Goal: Task Accomplishment & Management: Use online tool/utility

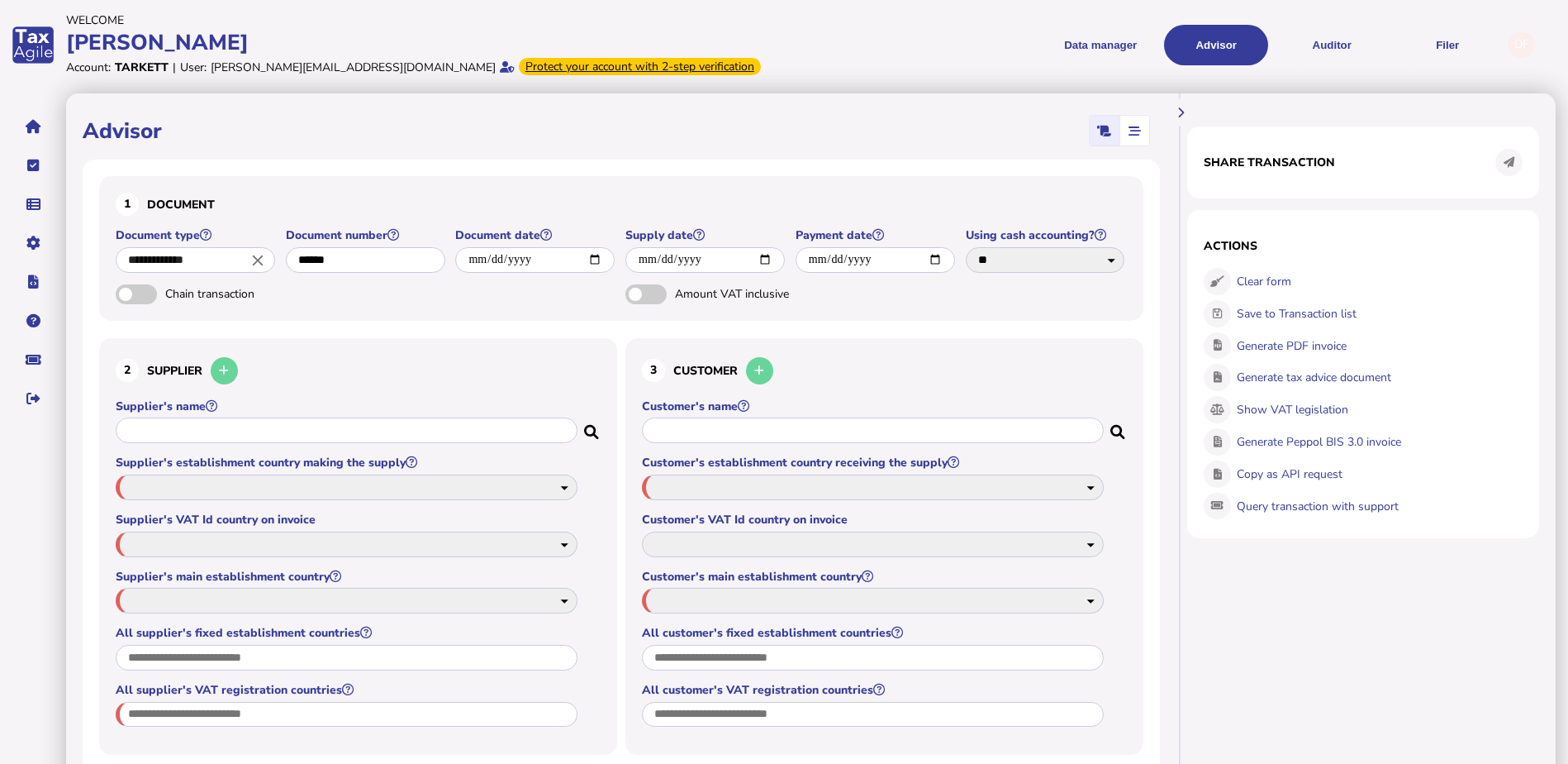
select select "*****"
select select "****"
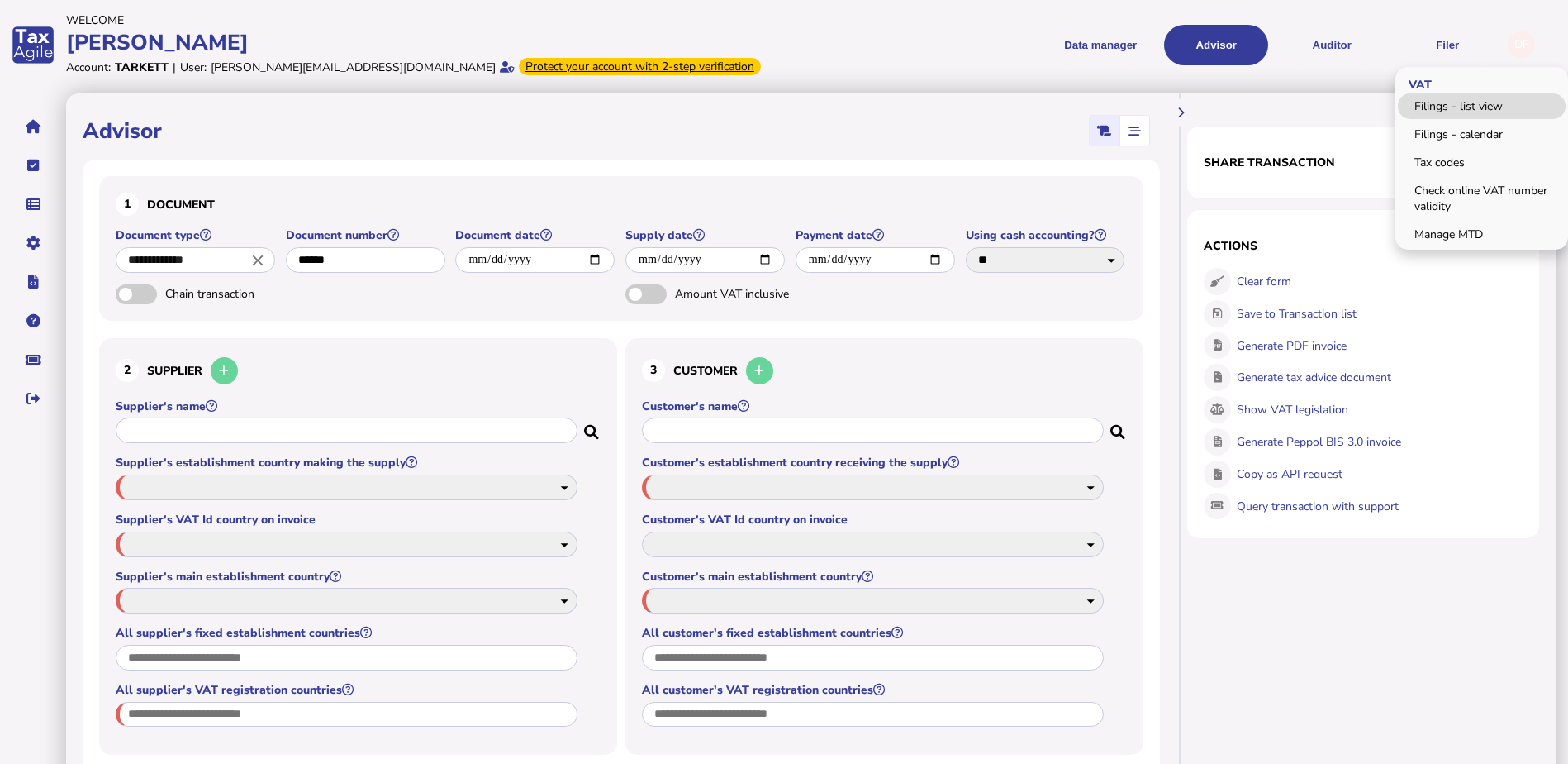
click at [1461, 111] on link "Filings - list view" at bounding box center [1481, 106] width 168 height 26
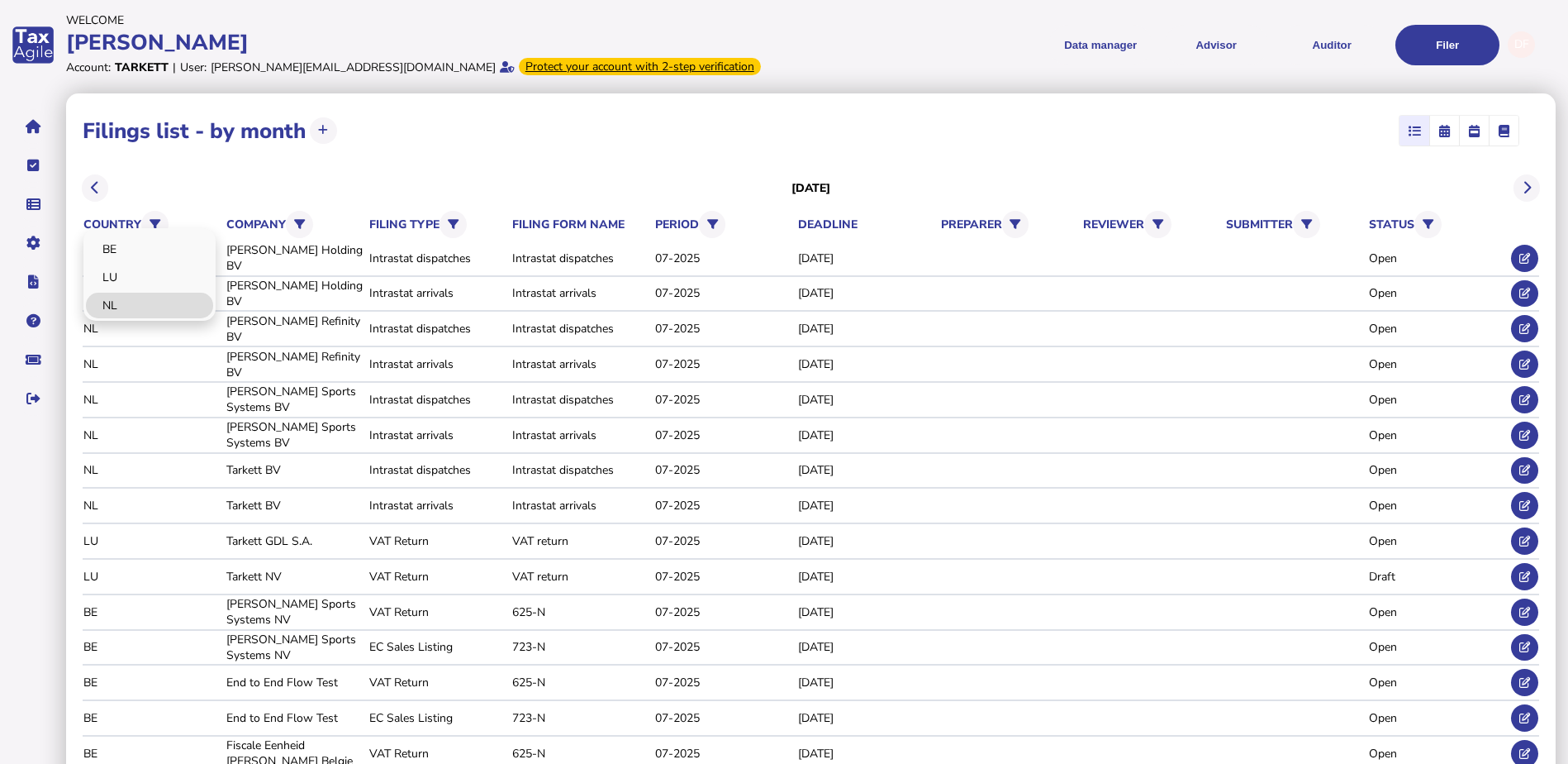
click at [144, 306] on link "NL" at bounding box center [149, 305] width 128 height 26
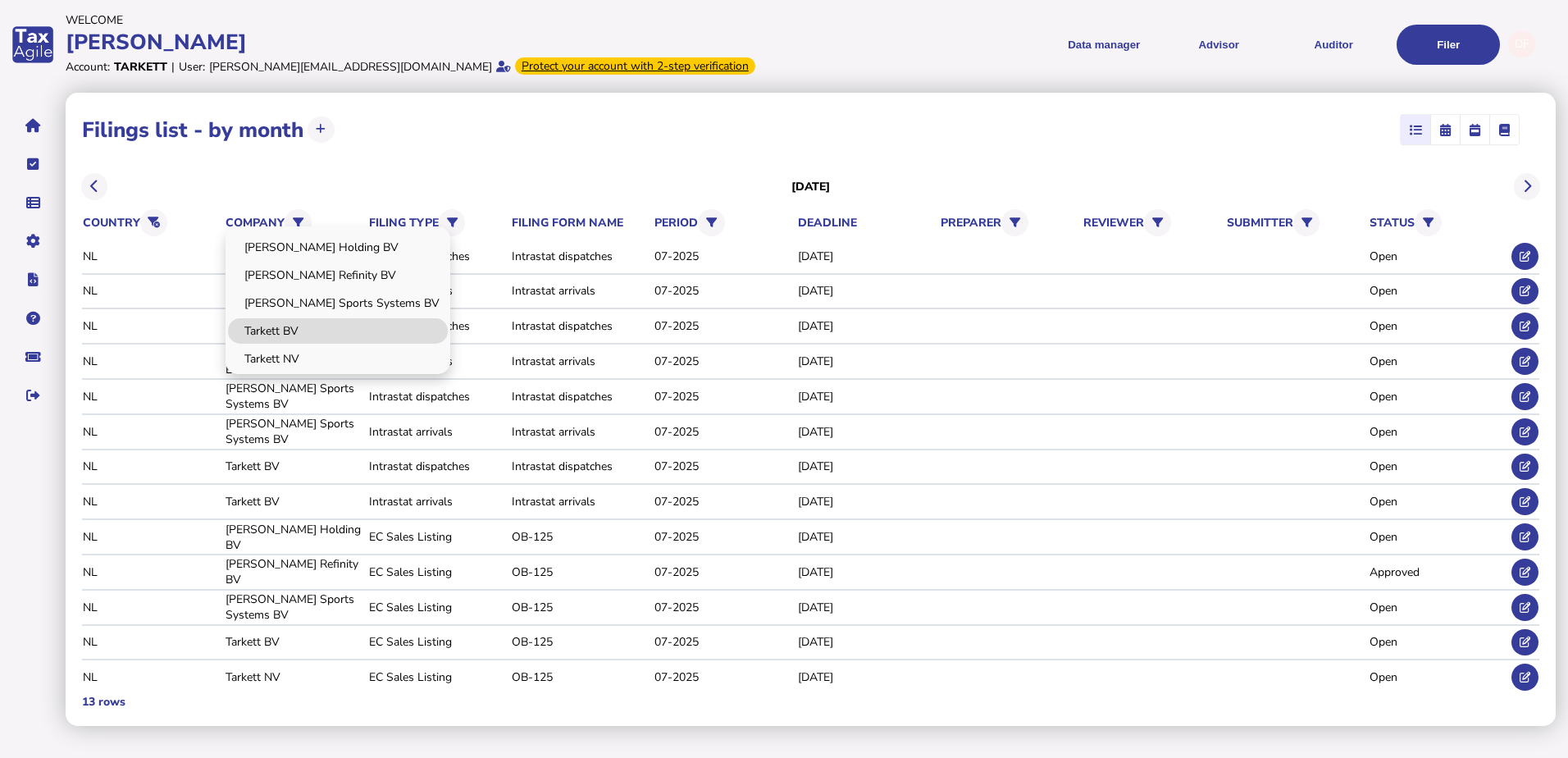
click at [300, 329] on link "Tarkett BV" at bounding box center [338, 331] width 220 height 26
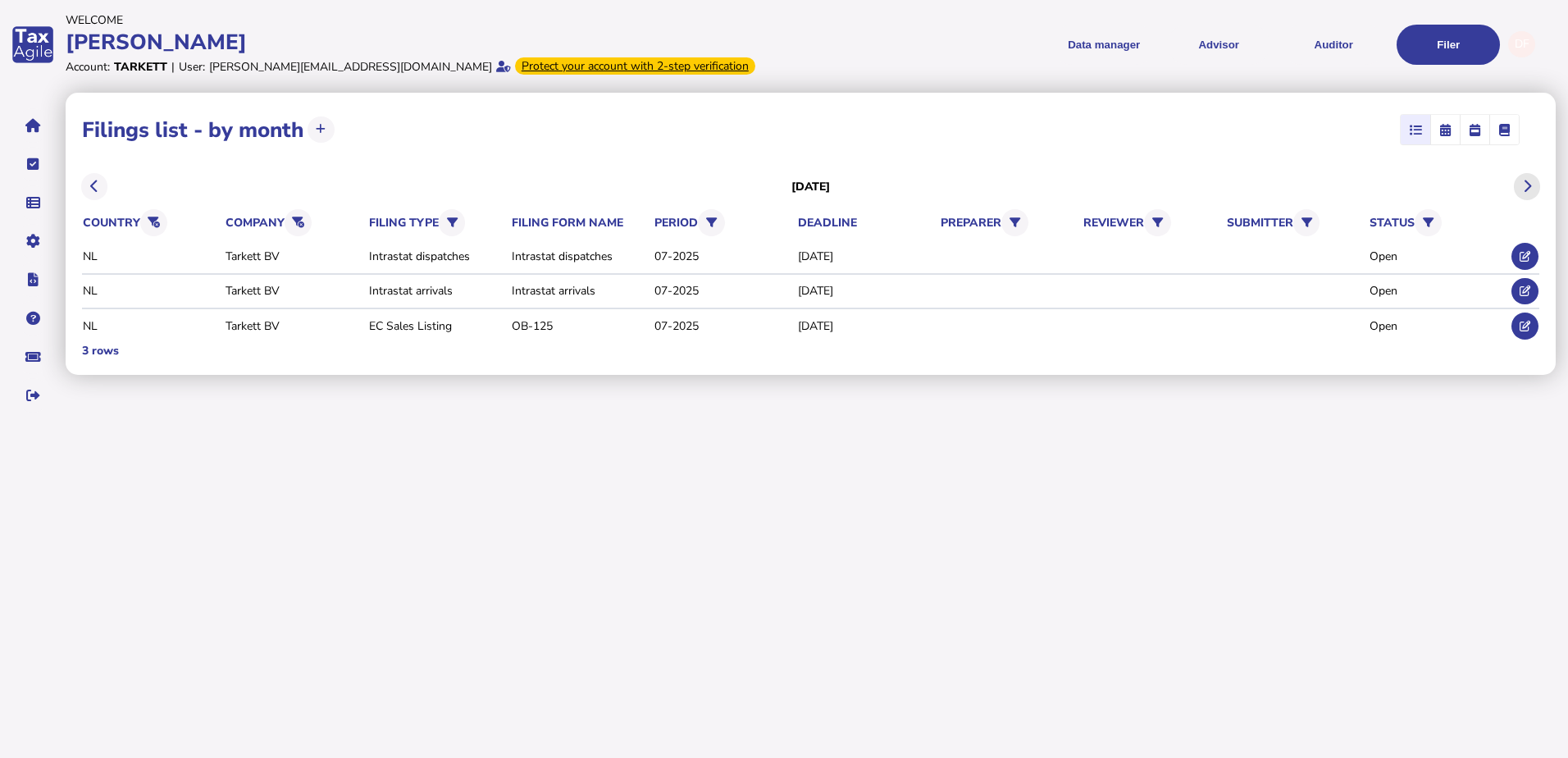
click at [1537, 183] on button at bounding box center [1527, 186] width 27 height 27
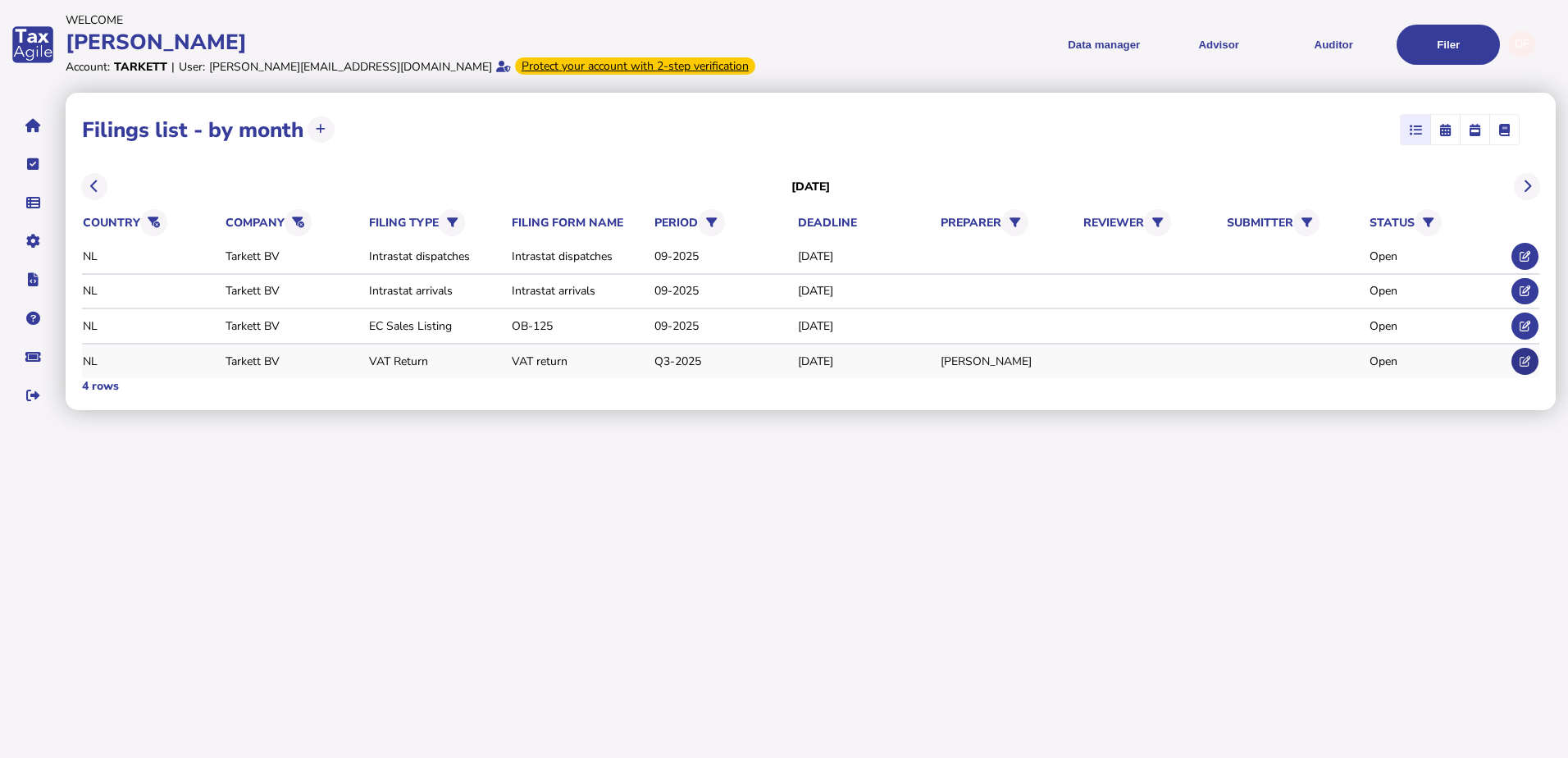
click at [1522, 369] on button at bounding box center [1525, 361] width 27 height 27
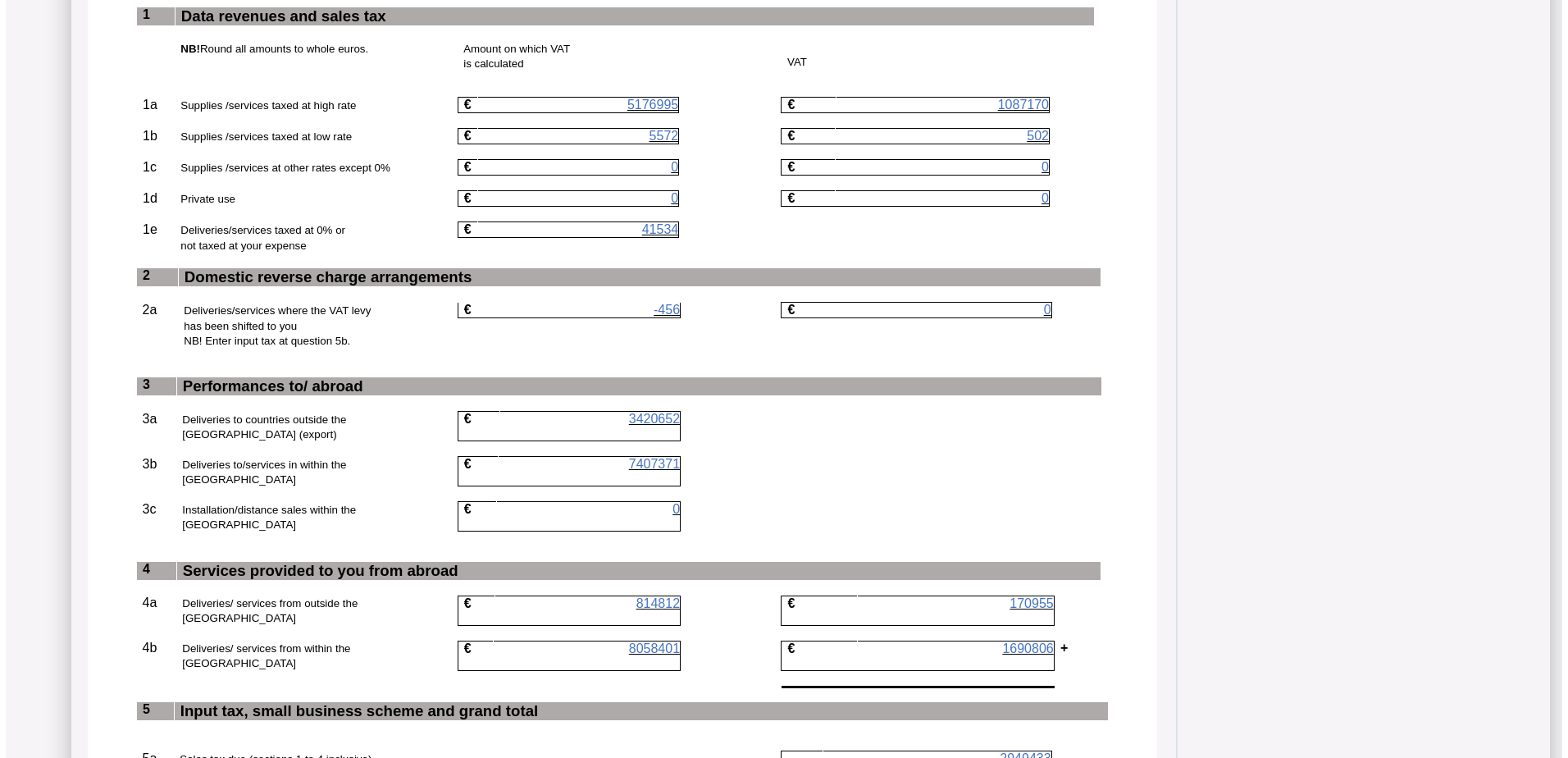
scroll to position [902, 0]
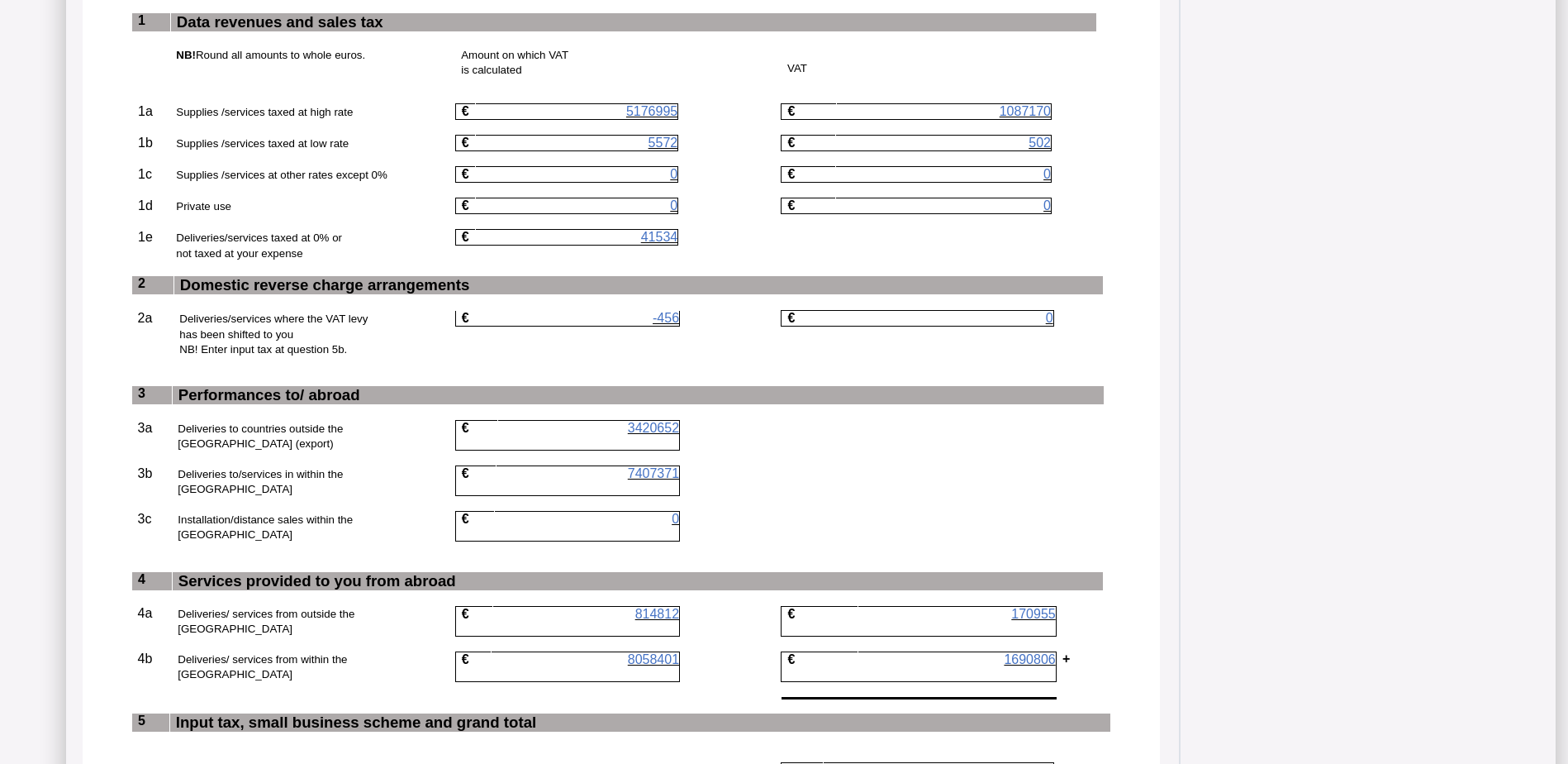
click at [670, 244] on span "41534" at bounding box center [659, 237] width 38 height 14
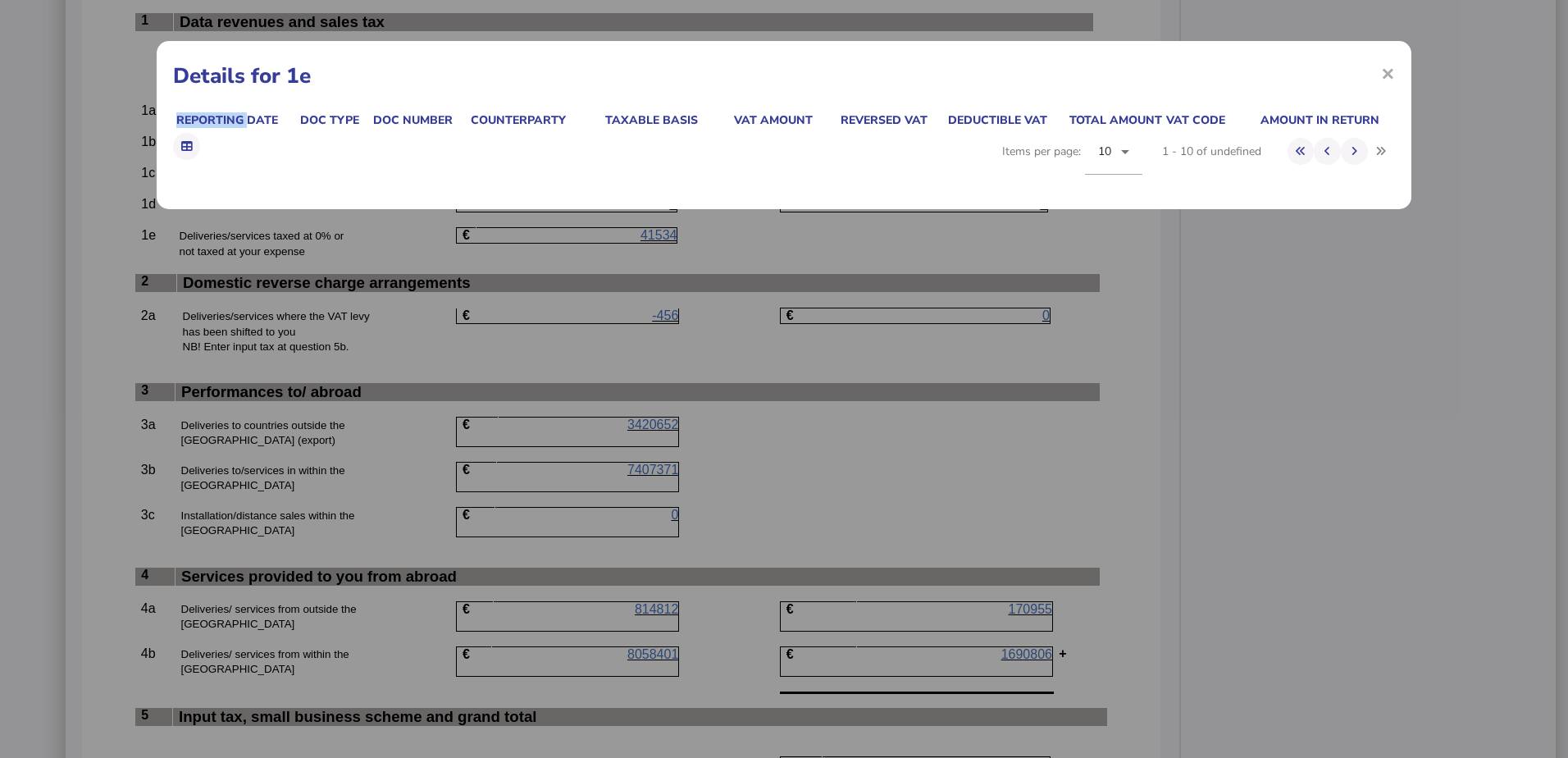
click at [665, 256] on div "× Details for 1e Reporting date Doc type Doc number Counterparty Taxable basis …" at bounding box center [784, 379] width 1568 height 758
click at [1392, 74] on span "×" at bounding box center [1388, 73] width 14 height 31
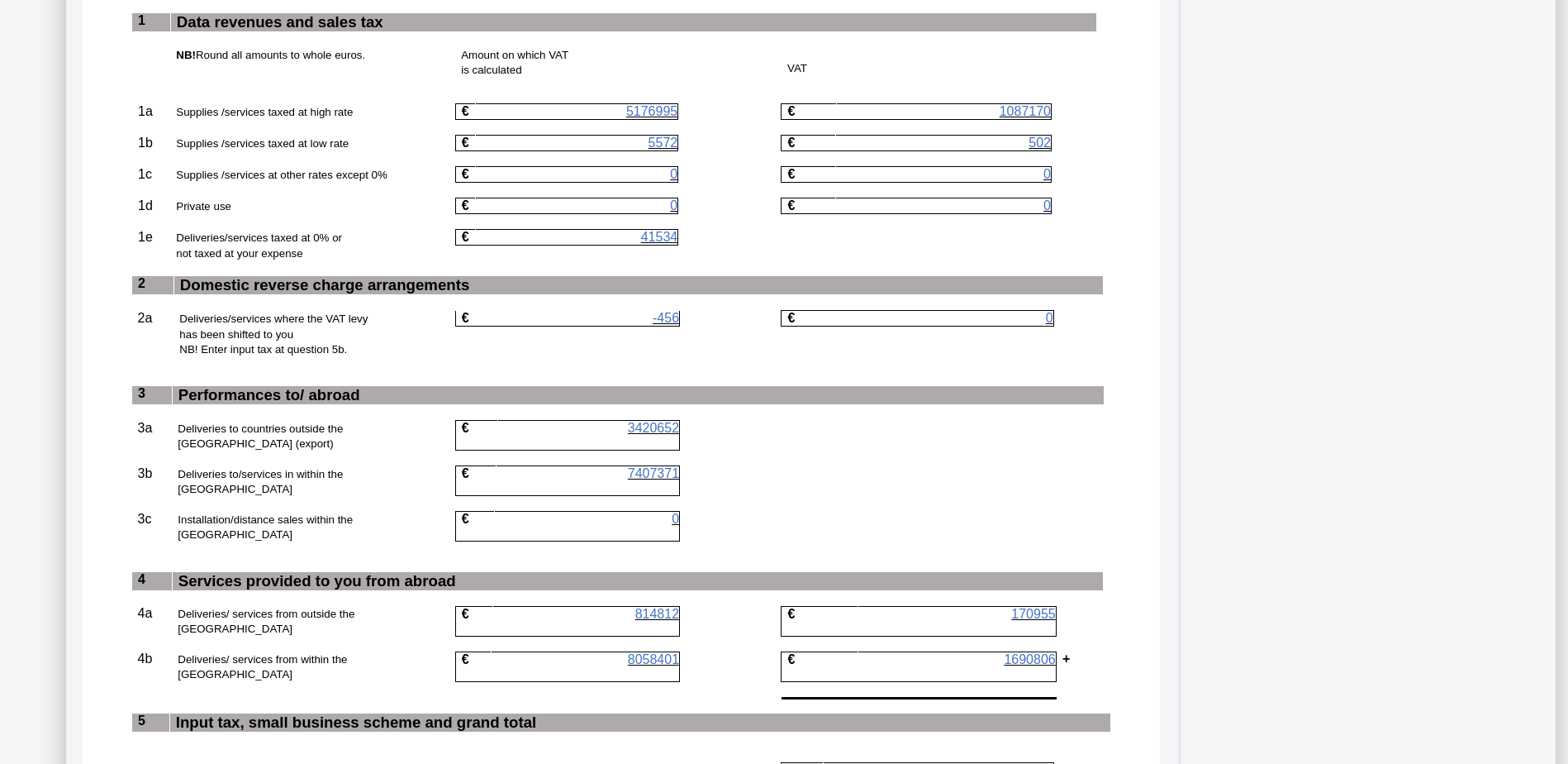
click at [665, 244] on span "41534" at bounding box center [659, 237] width 38 height 14
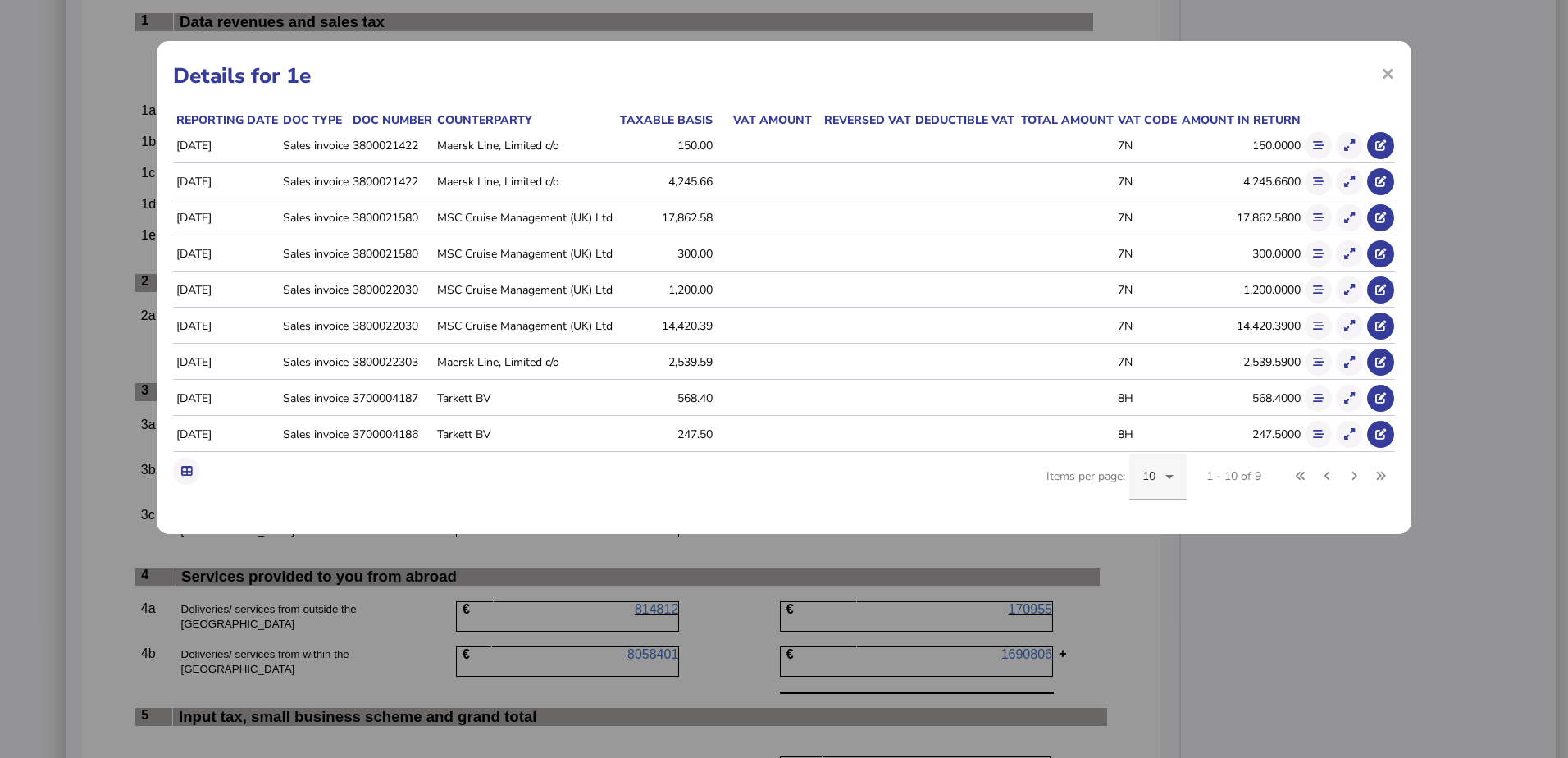
click at [1175, 473] on icon at bounding box center [1169, 477] width 20 height 20
click at [1145, 560] on span "20" at bounding box center [1149, 565] width 14 height 20
click at [1387, 73] on span "×" at bounding box center [1388, 73] width 14 height 31
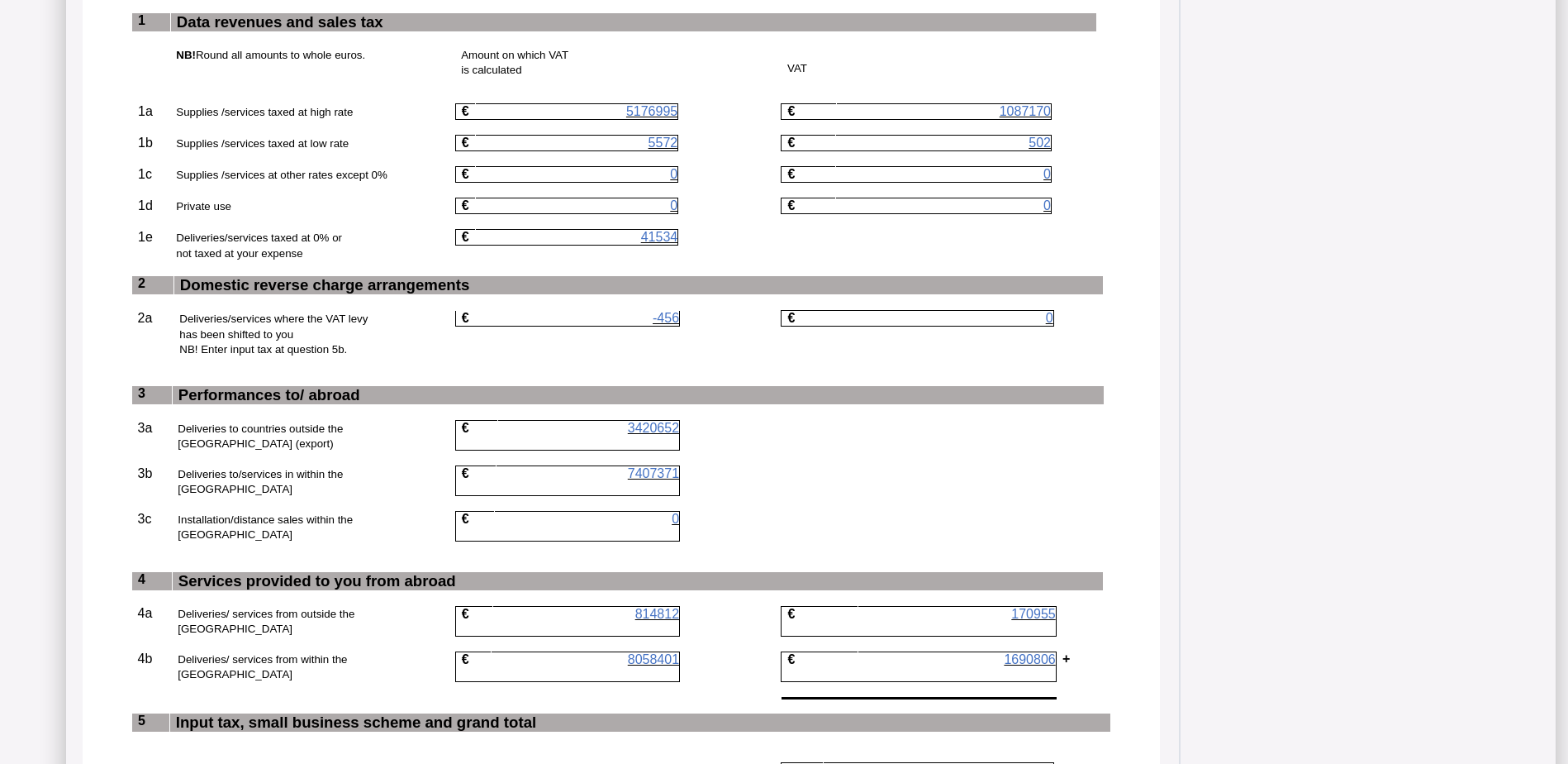
click at [672, 611] on span "814812" at bounding box center [657, 613] width 44 height 14
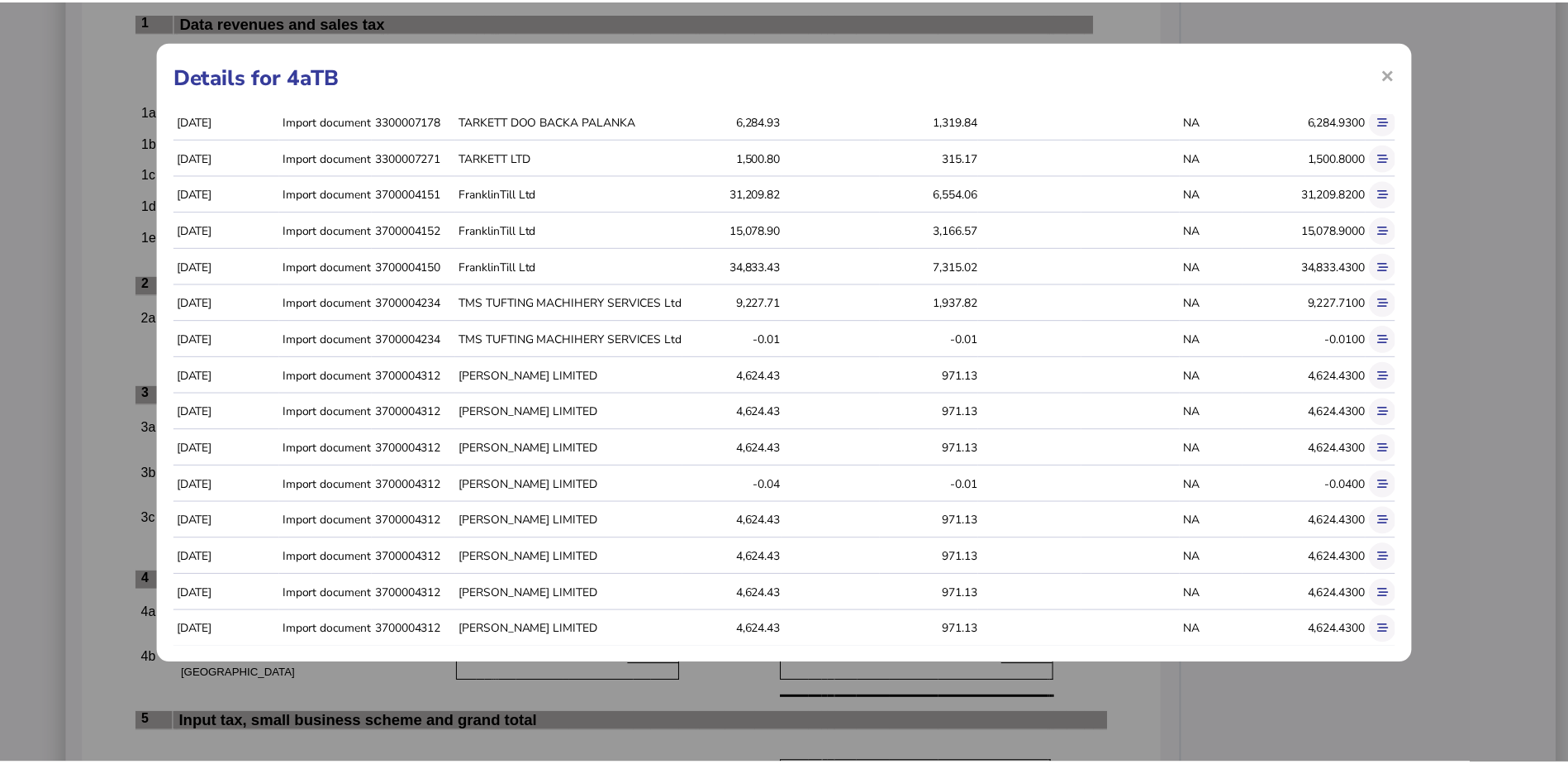
scroll to position [287, 0]
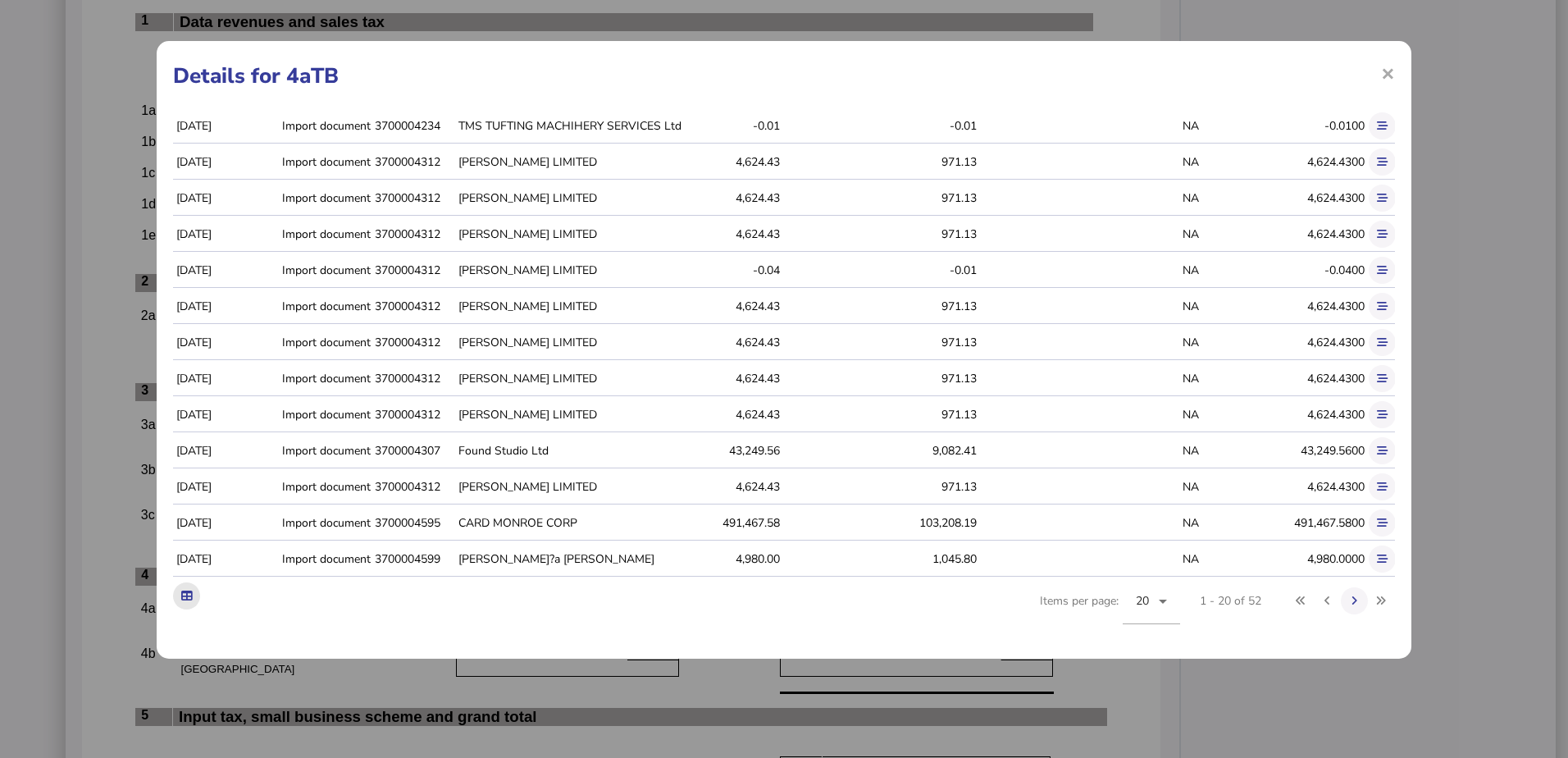
click at [181, 592] on icon at bounding box center [186, 596] width 11 height 11
click at [1390, 69] on span "×" at bounding box center [1388, 73] width 14 height 31
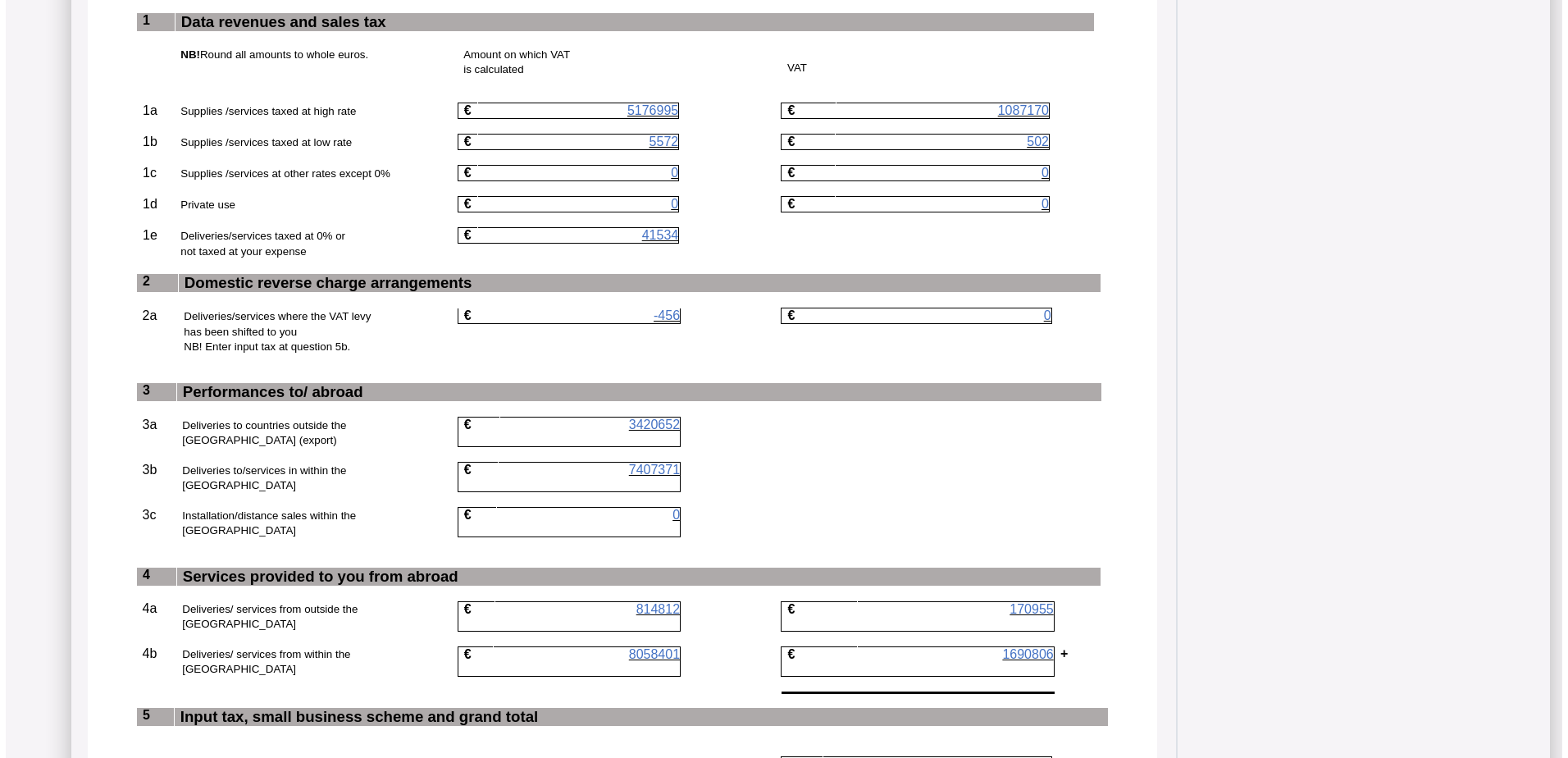
scroll to position [0, 0]
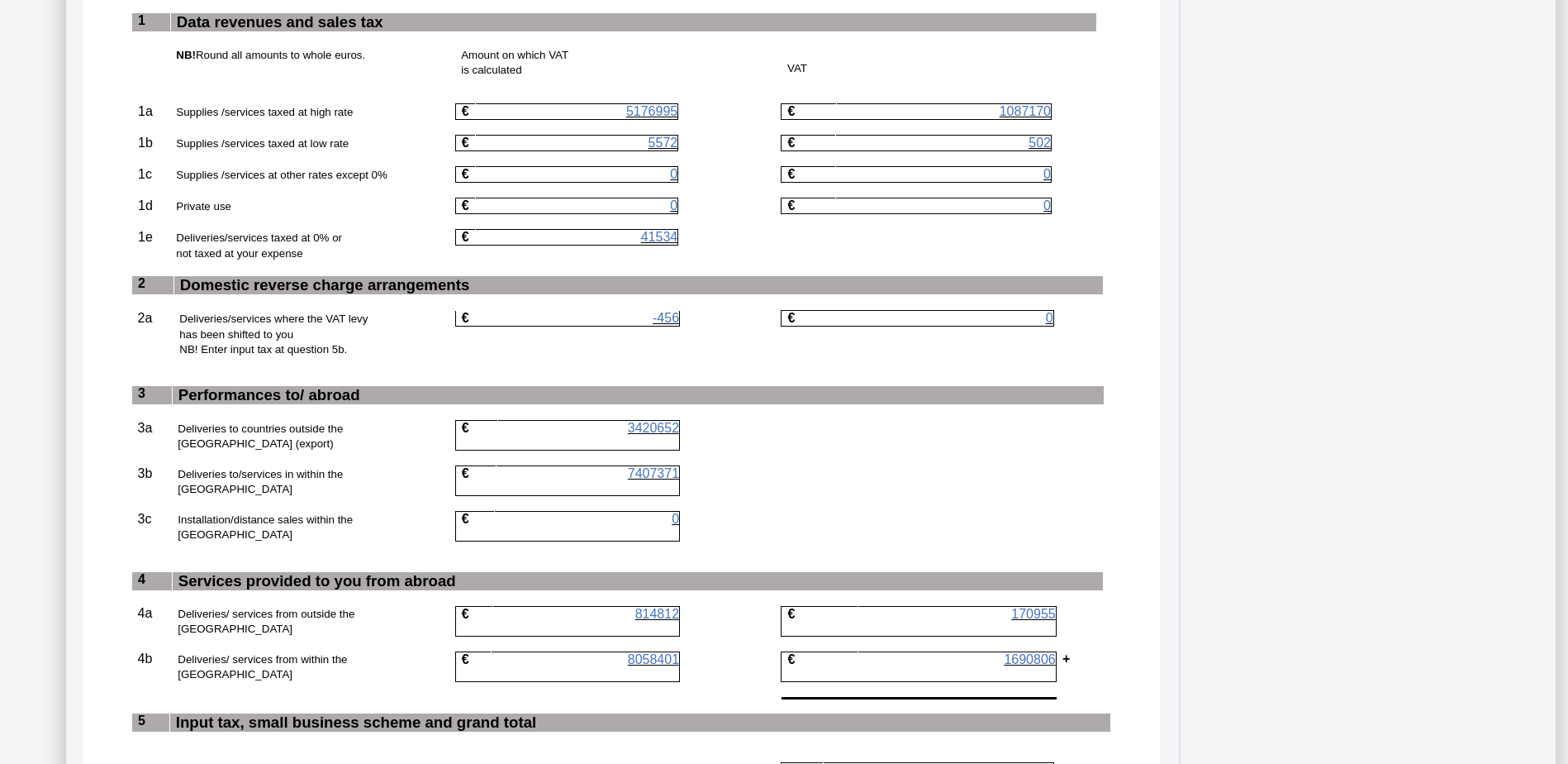
click at [676, 652] on span "8058401" at bounding box center [653, 659] width 51 height 14
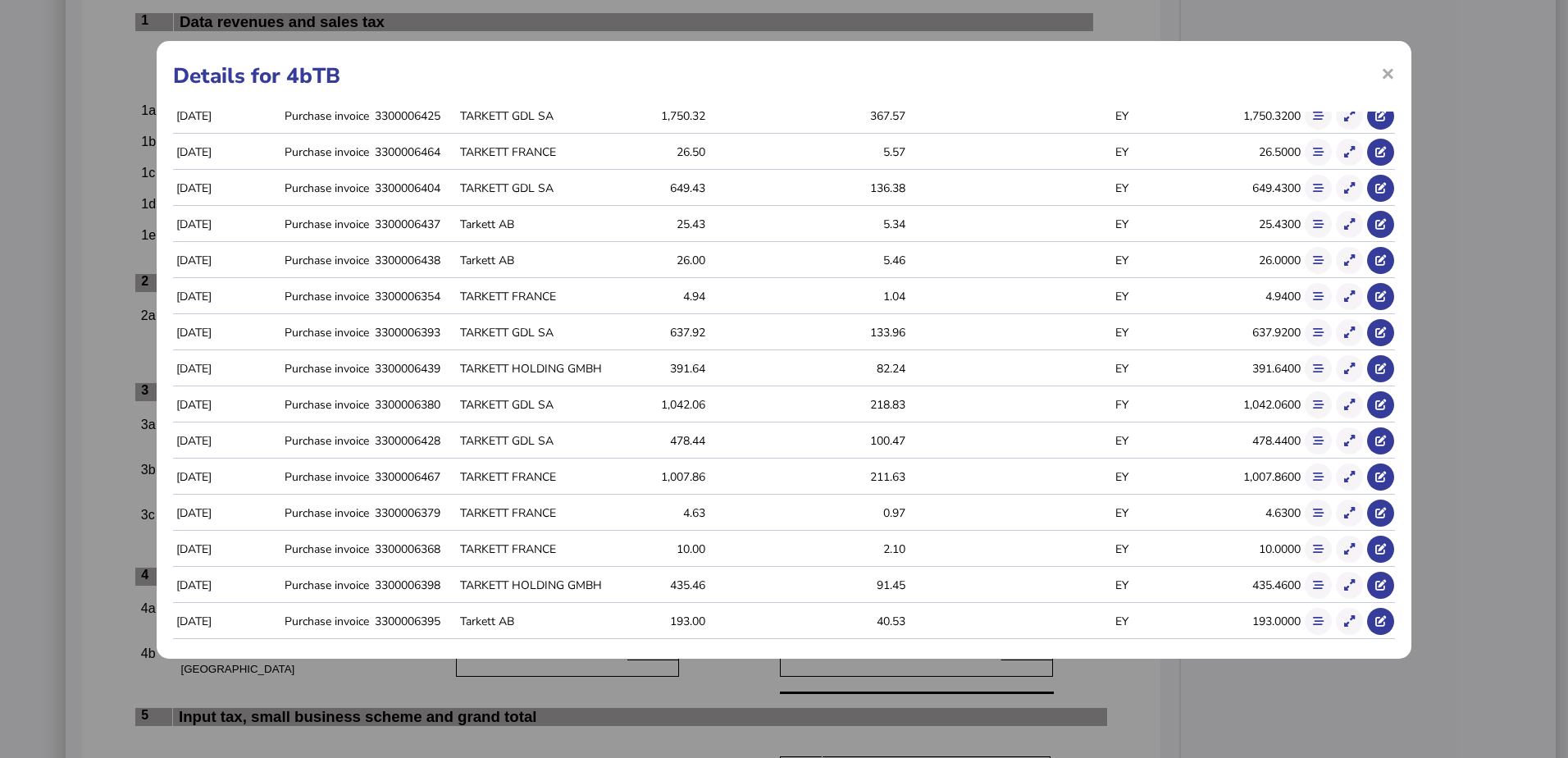
scroll to position [272, 0]
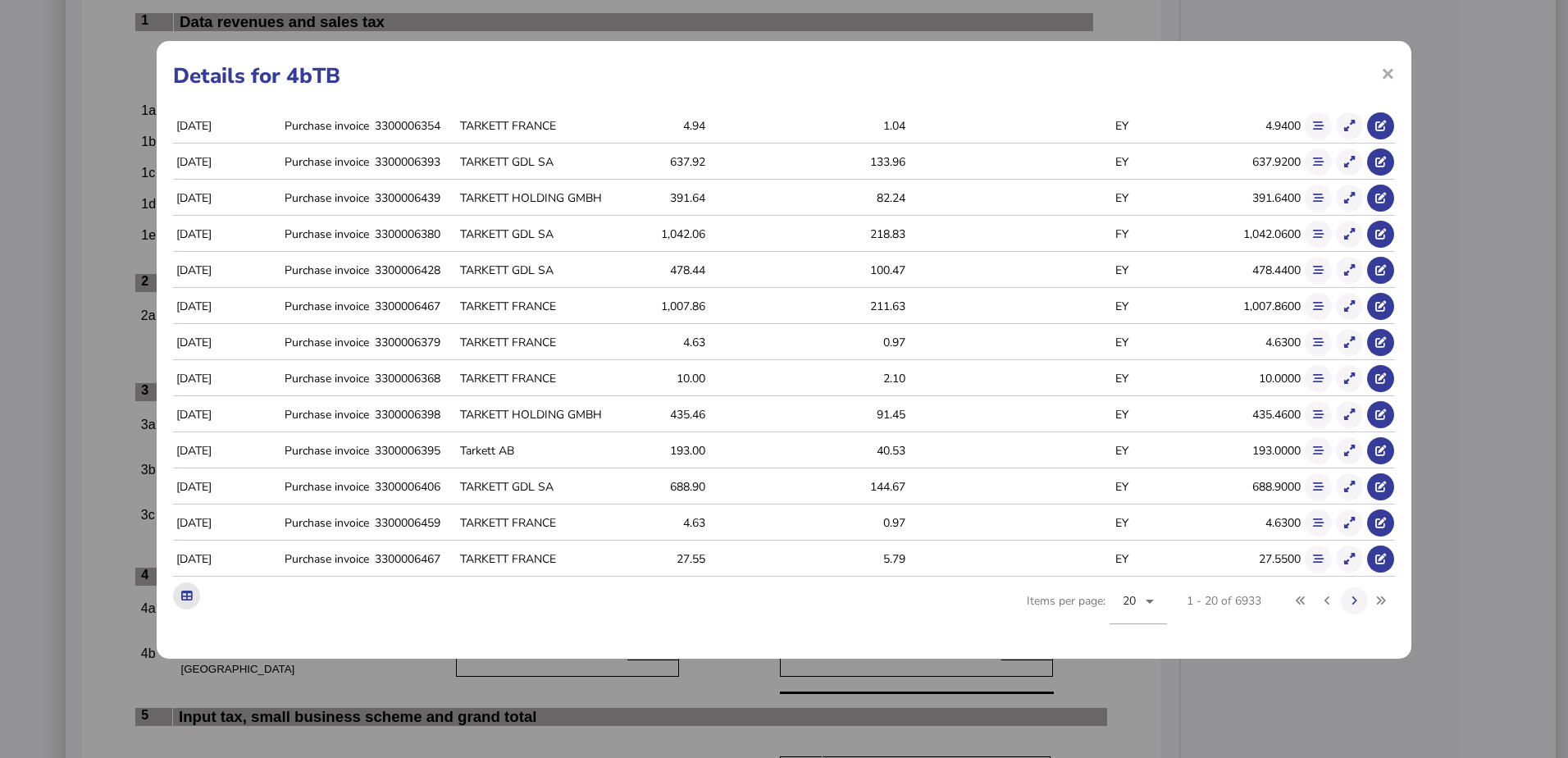
click at [180, 595] on button at bounding box center [186, 596] width 27 height 27
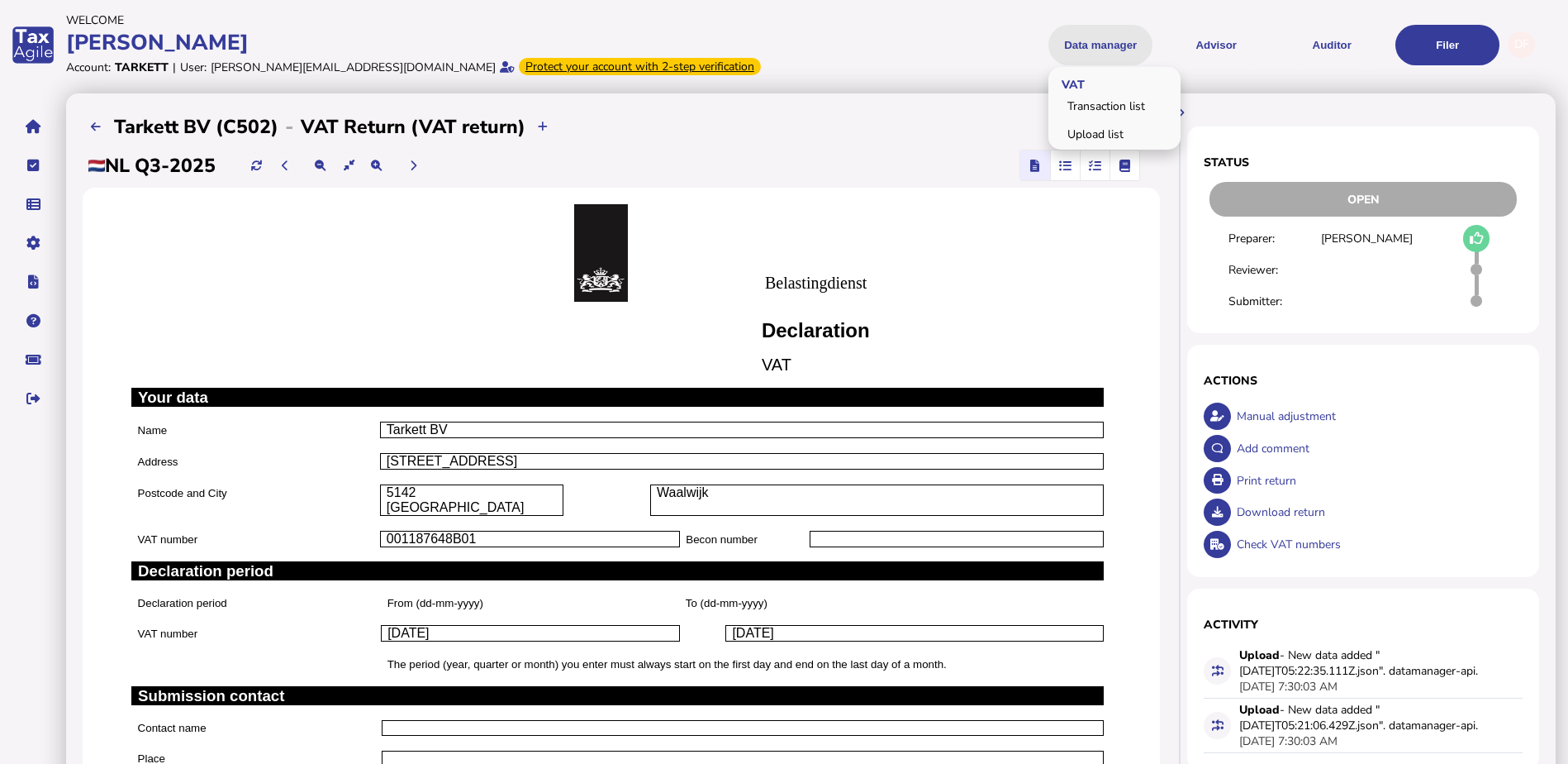
click at [1110, 41] on button "Data manager" at bounding box center [1100, 45] width 104 height 41
click at [1112, 98] on link "Transaction list" at bounding box center [1115, 106] width 128 height 26
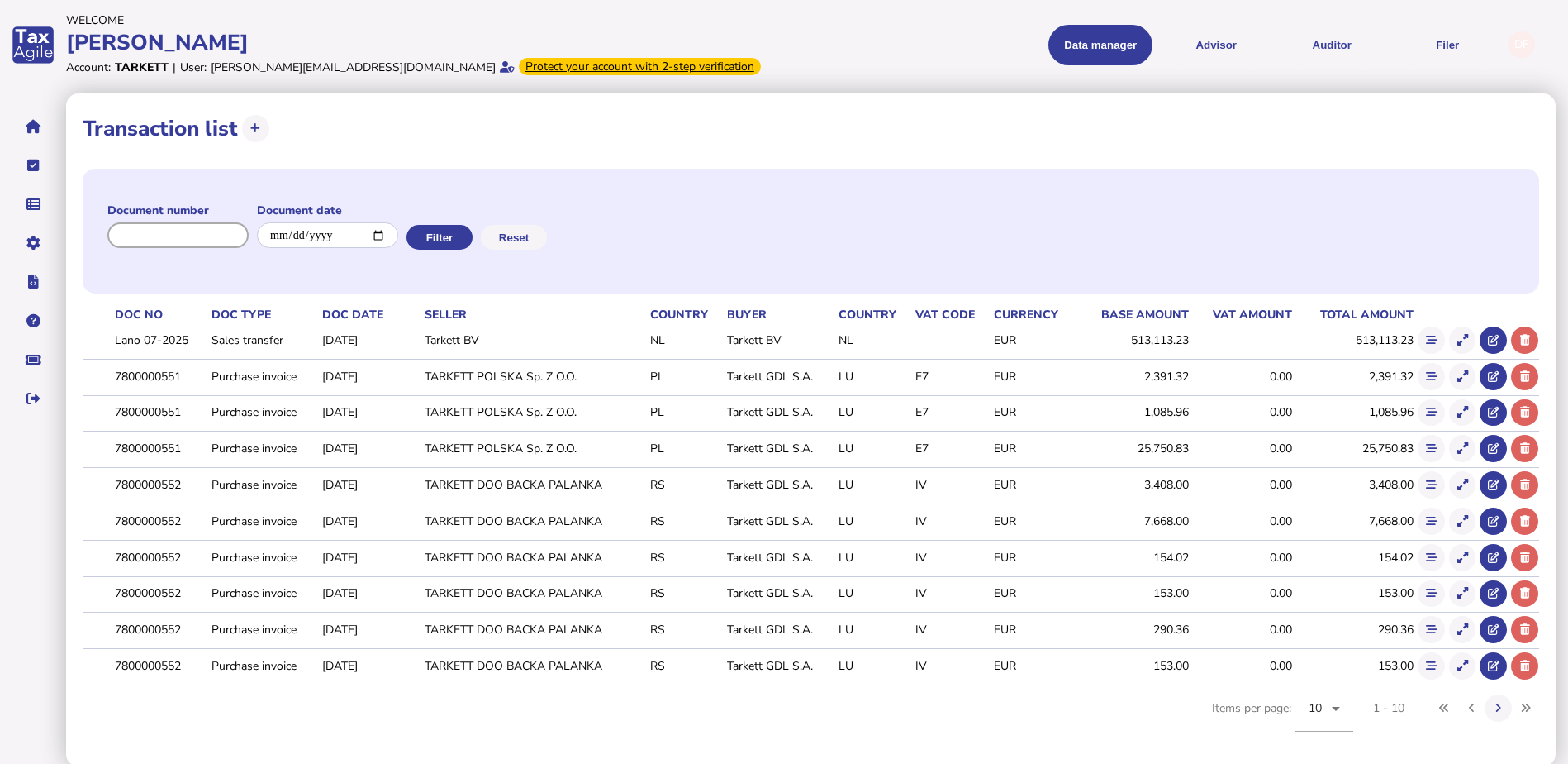
click at [215, 235] on input "input" at bounding box center [178, 235] width 141 height 26
paste input "**********"
type input "**********"
click at [465, 235] on button "Filter" at bounding box center [438, 238] width 66 height 25
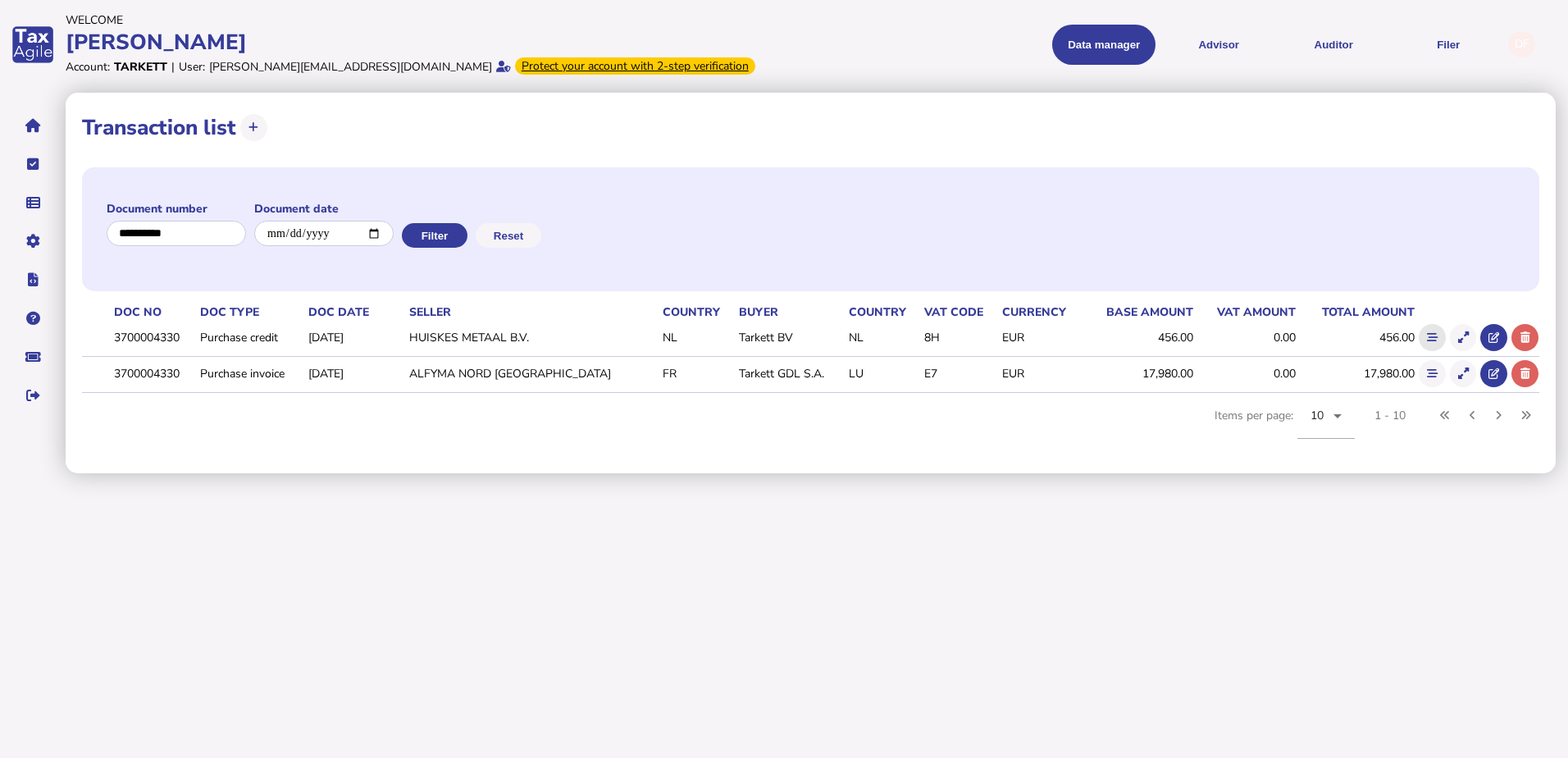
click at [1428, 337] on icon at bounding box center [1432, 337] width 11 height 11
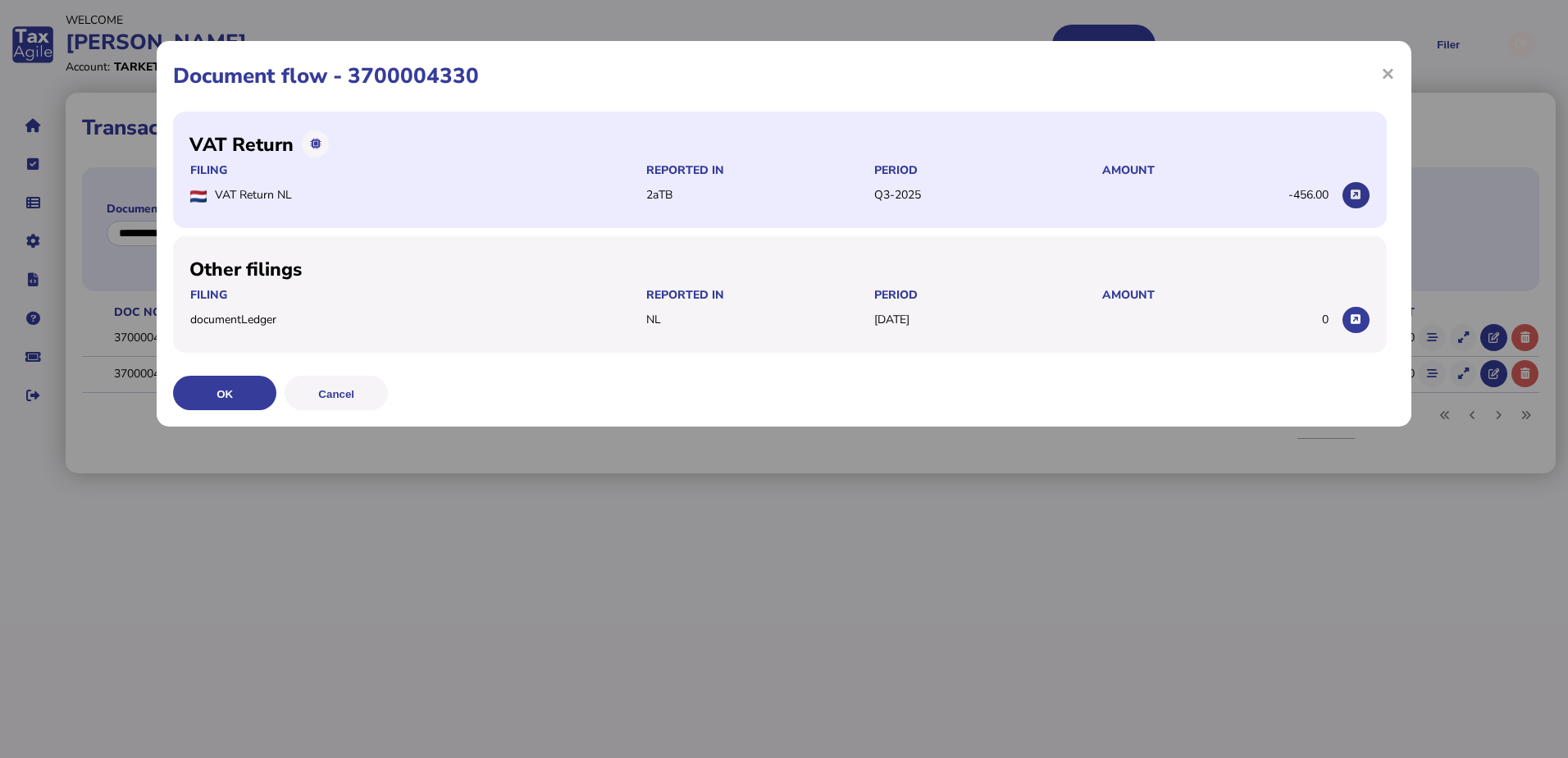
click at [1350, 198] on icon at bounding box center [1355, 194] width 10 height 11
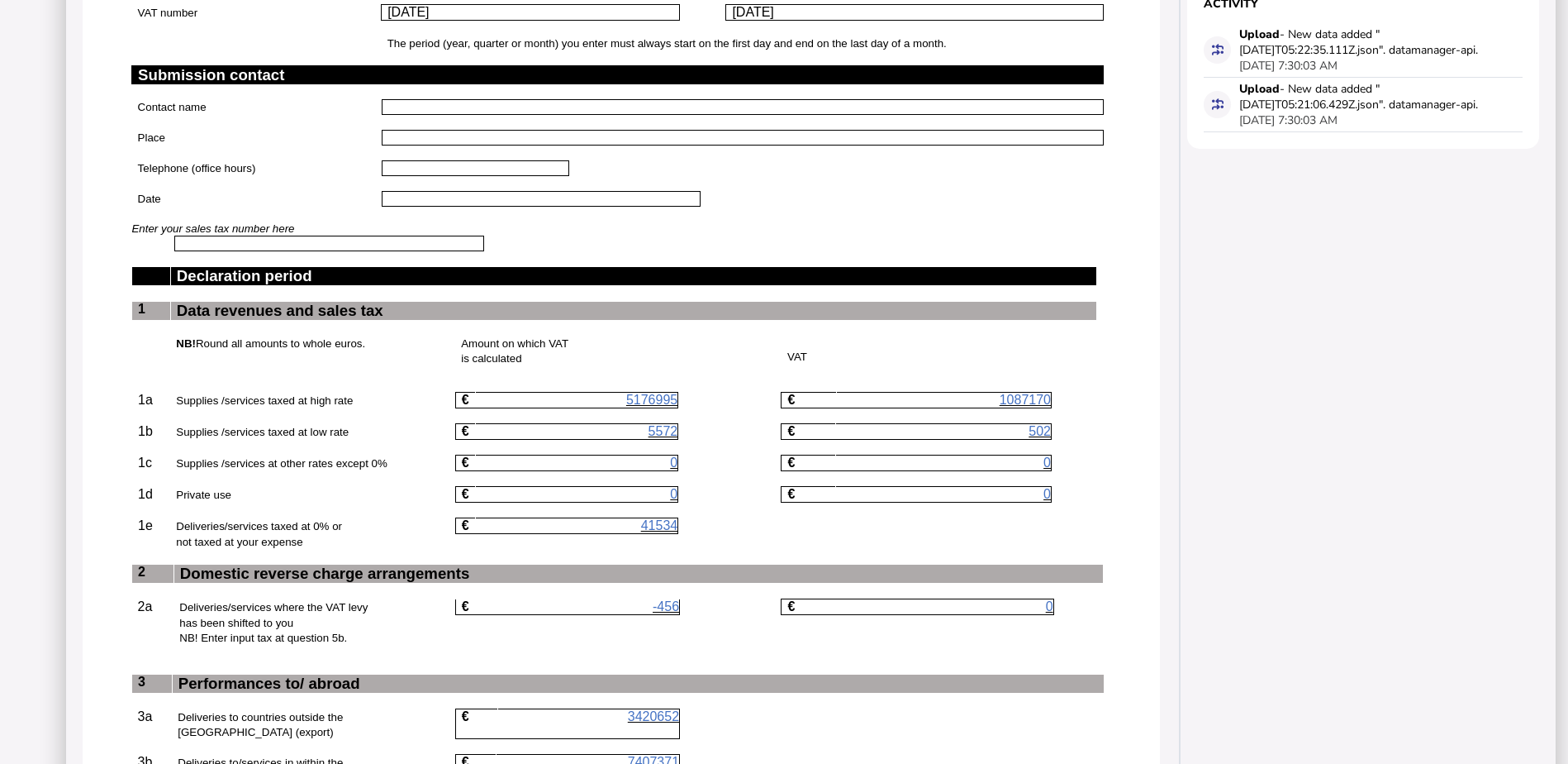
scroll to position [744, 0]
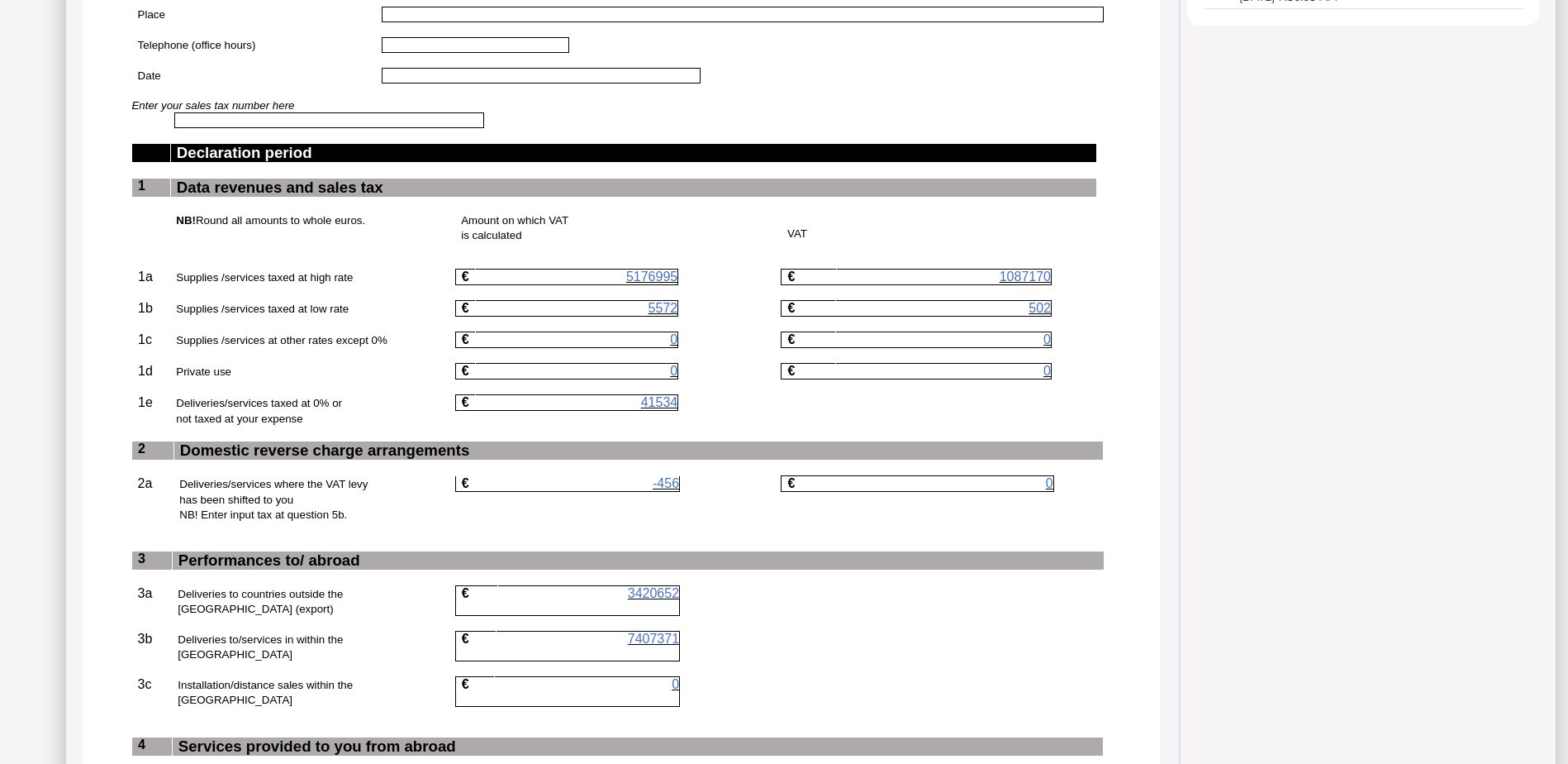
click at [678, 490] on span "-456" at bounding box center [666, 483] width 27 height 14
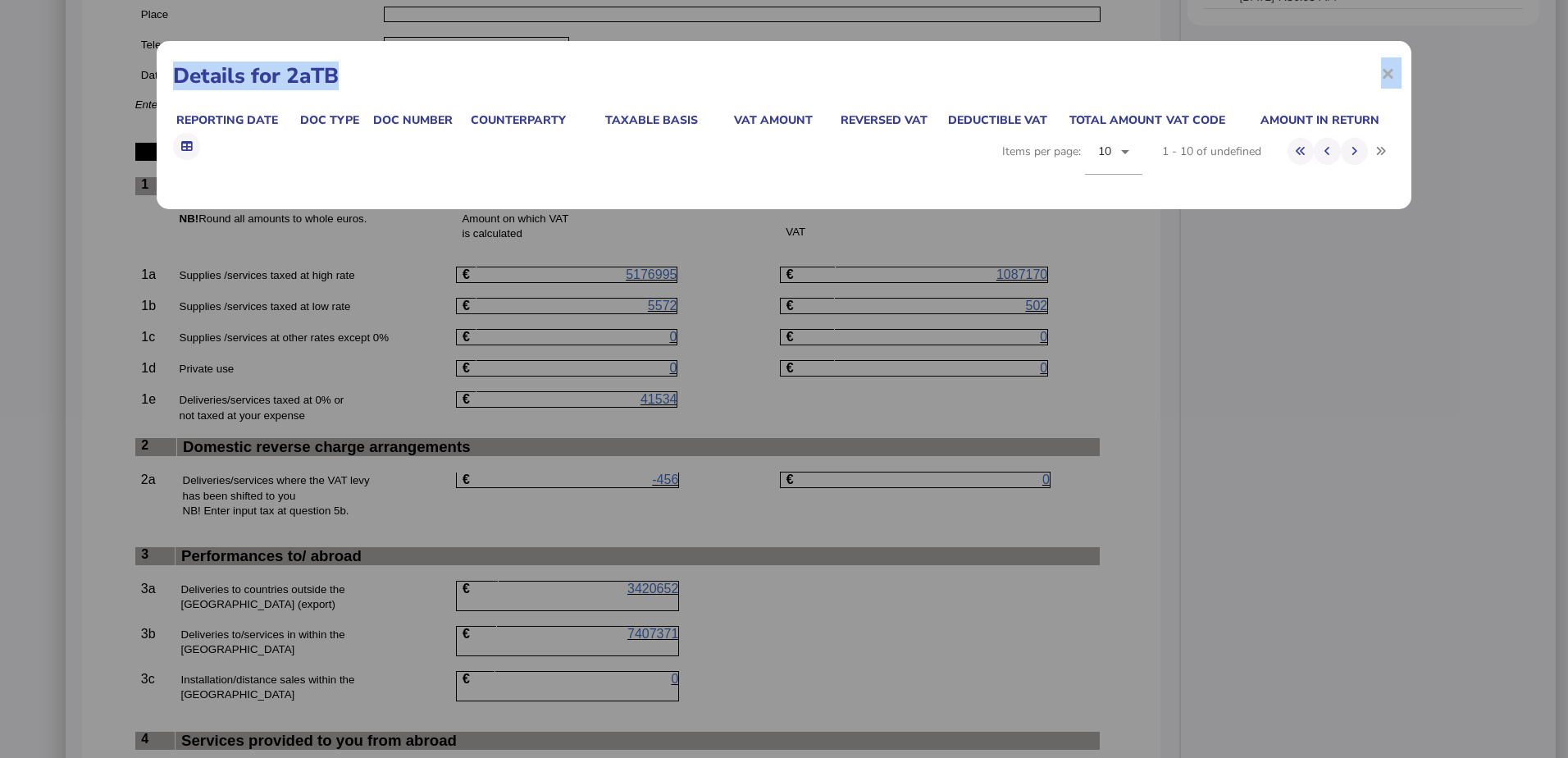
click at [673, 509] on div "× Details for 2aTB Reporting date Doc type Doc number Counterparty Taxable basi…" at bounding box center [784, 379] width 1568 height 758
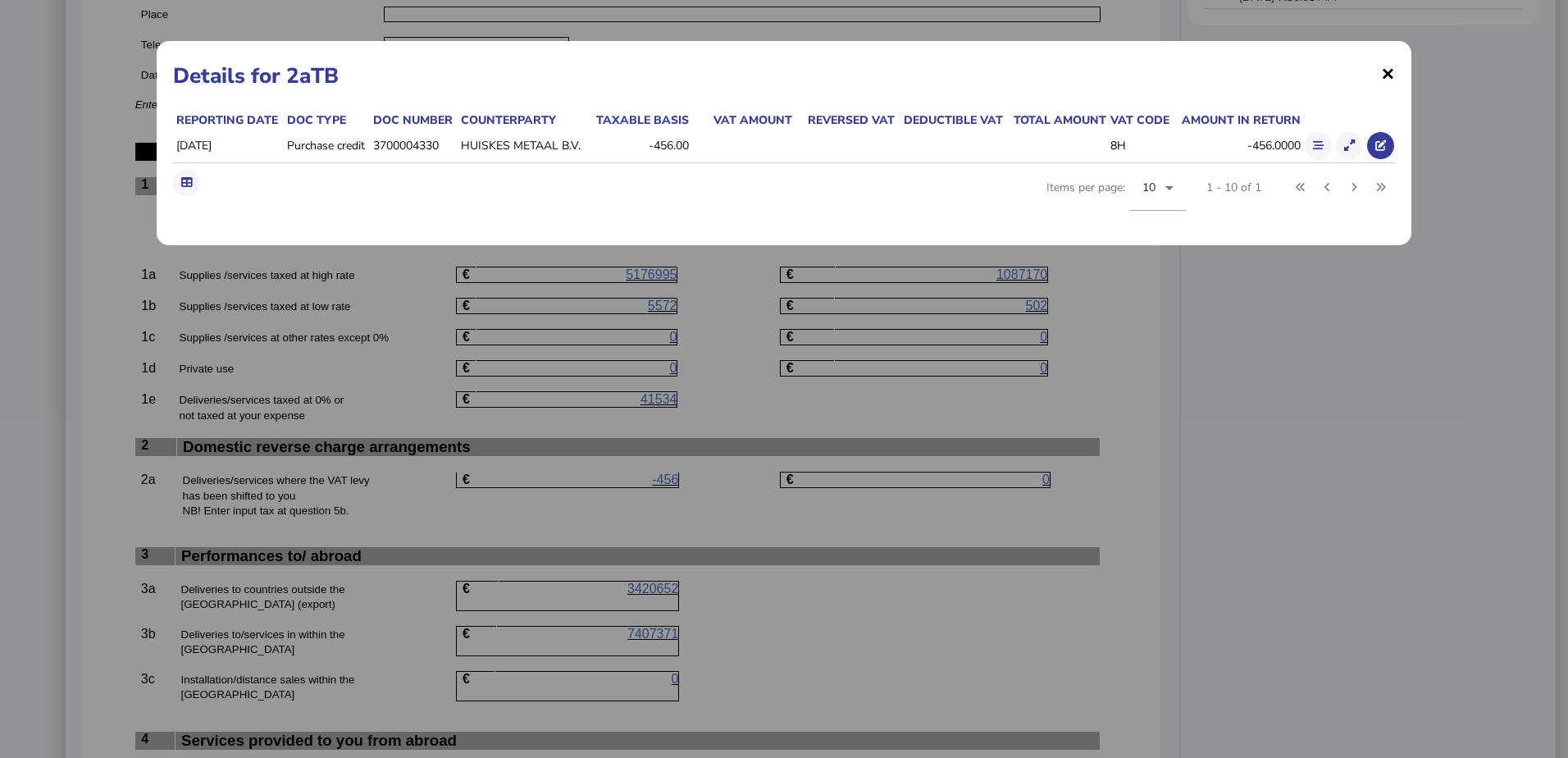
click at [1393, 73] on span "×" at bounding box center [1388, 73] width 14 height 31
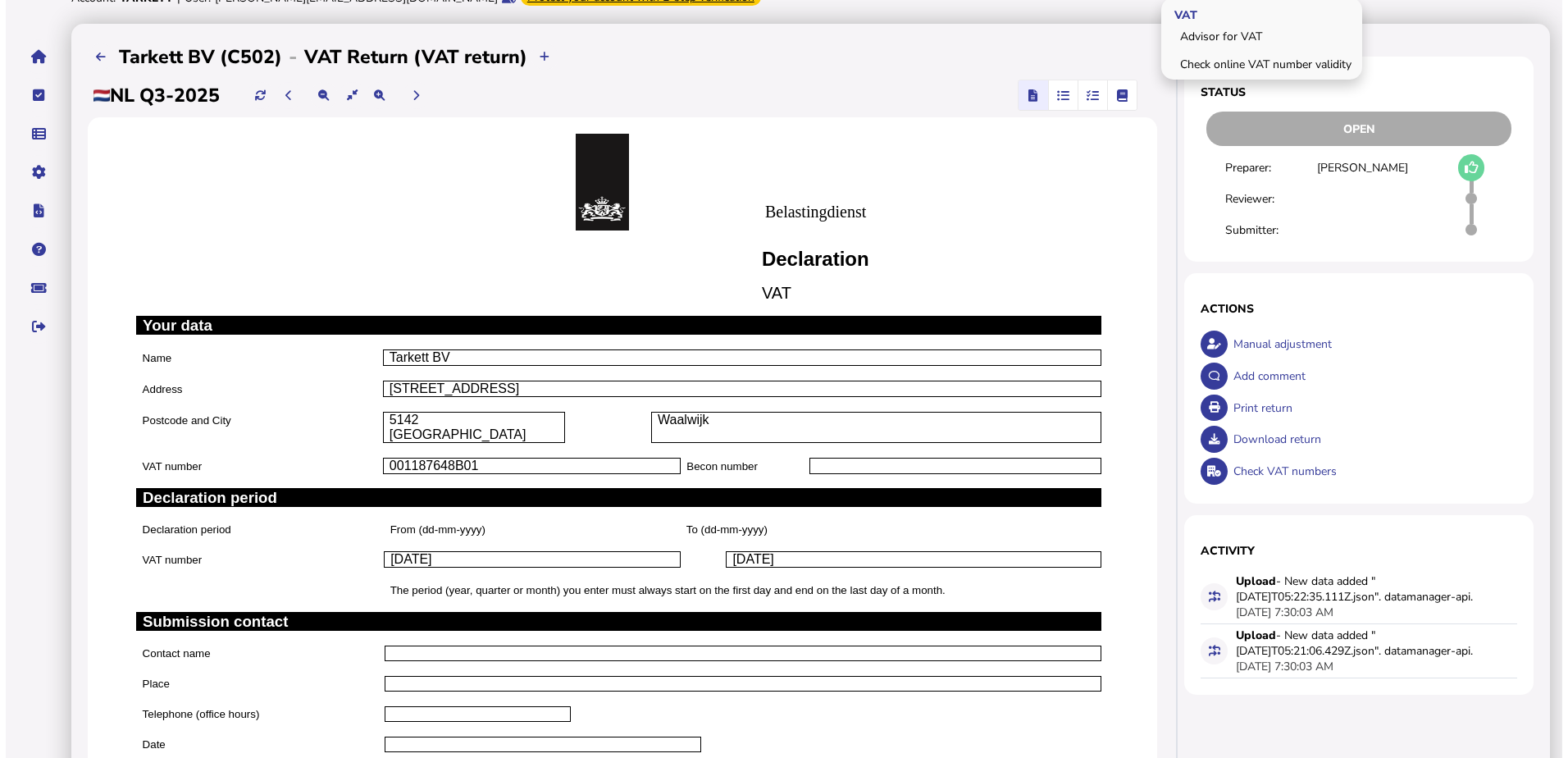
scroll to position [0, 0]
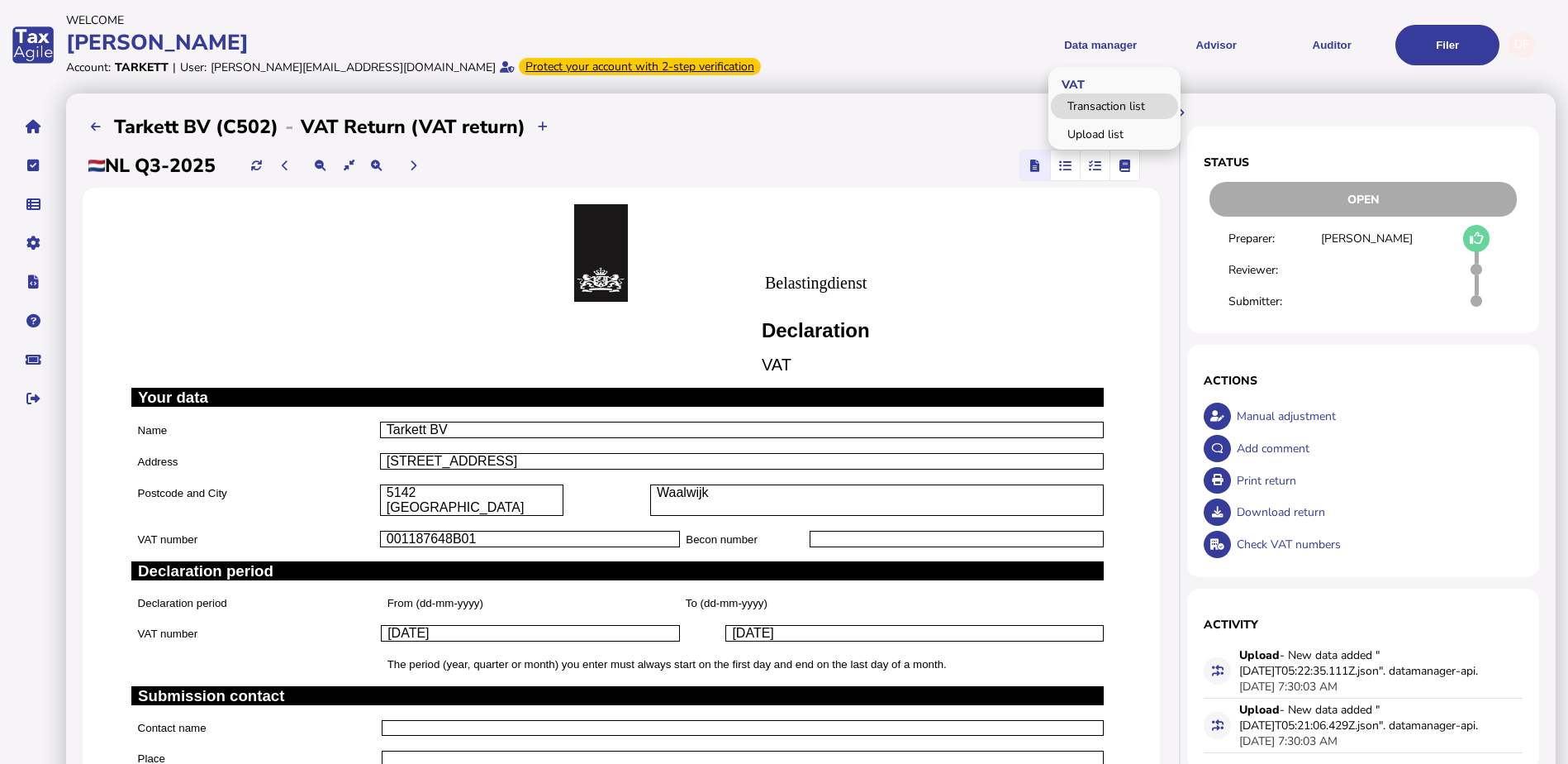
click at [1109, 107] on link "Transaction list" at bounding box center [1115, 106] width 128 height 26
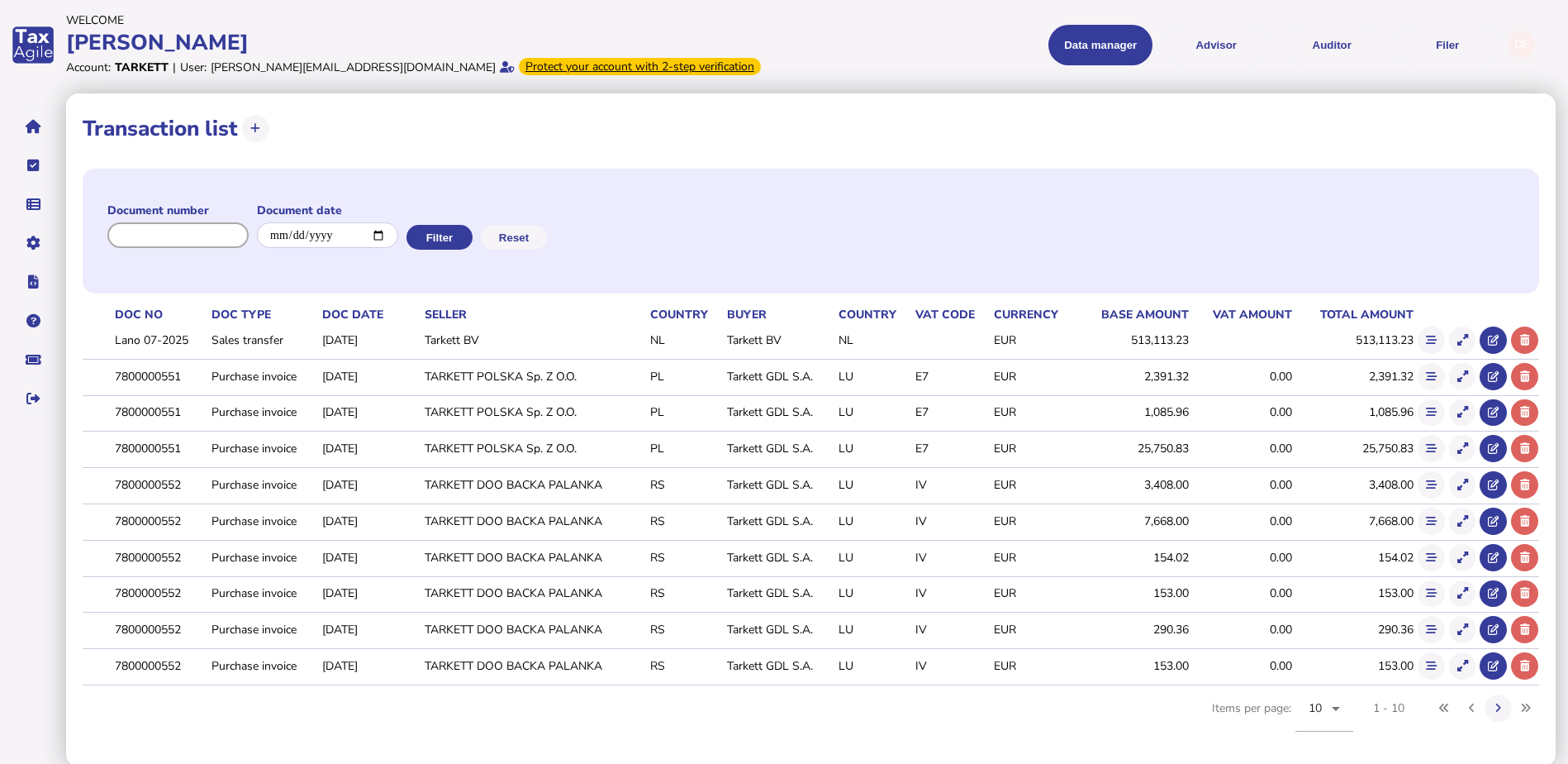
click at [243, 231] on input "input" at bounding box center [178, 235] width 141 height 26
paste input "**********"
type input "**********"
click at [463, 233] on button "Filter" at bounding box center [438, 238] width 66 height 25
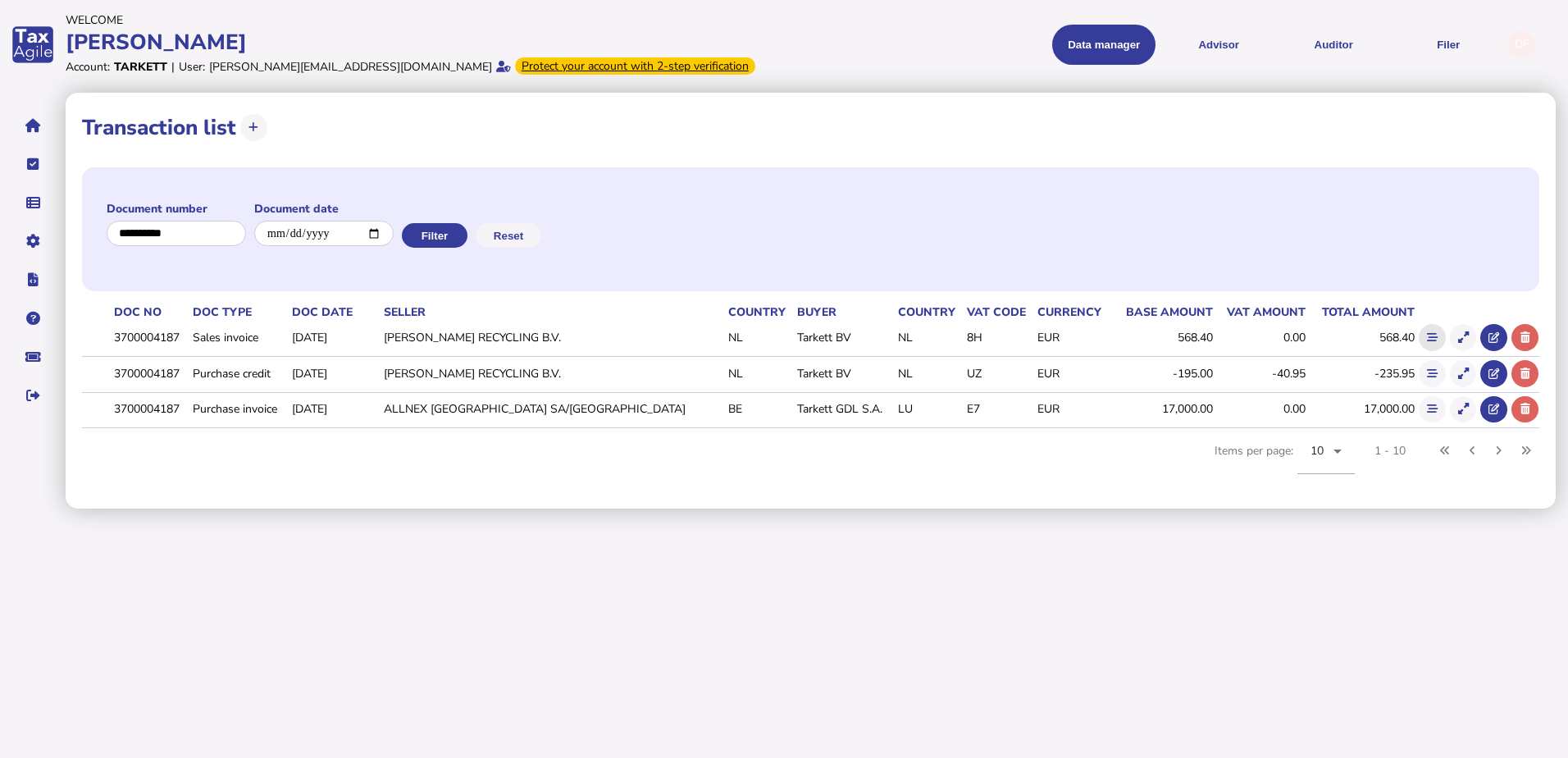
click at [1430, 339] on icon at bounding box center [1432, 337] width 11 height 11
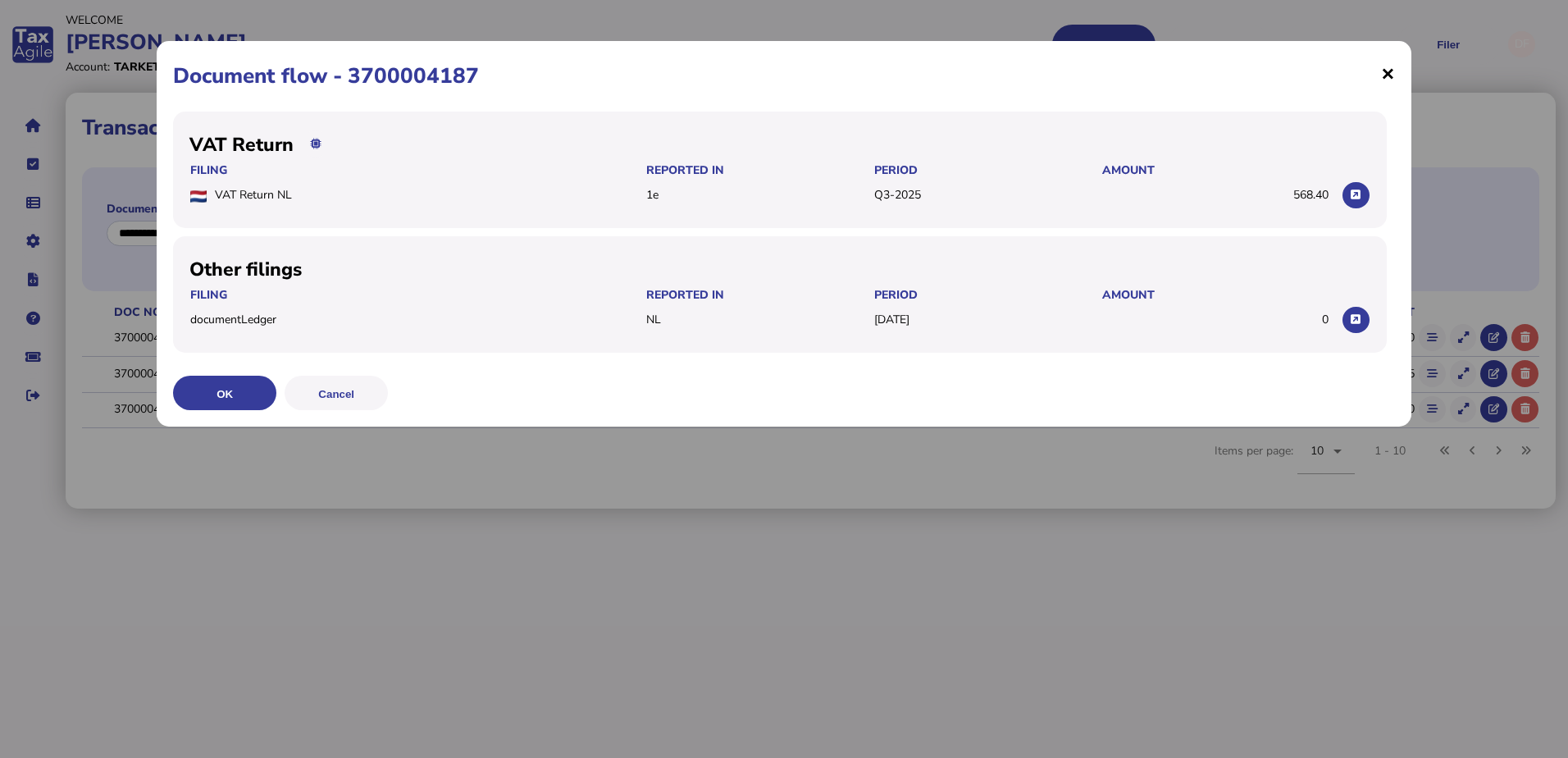
click at [1393, 72] on span "×" at bounding box center [1388, 73] width 14 height 31
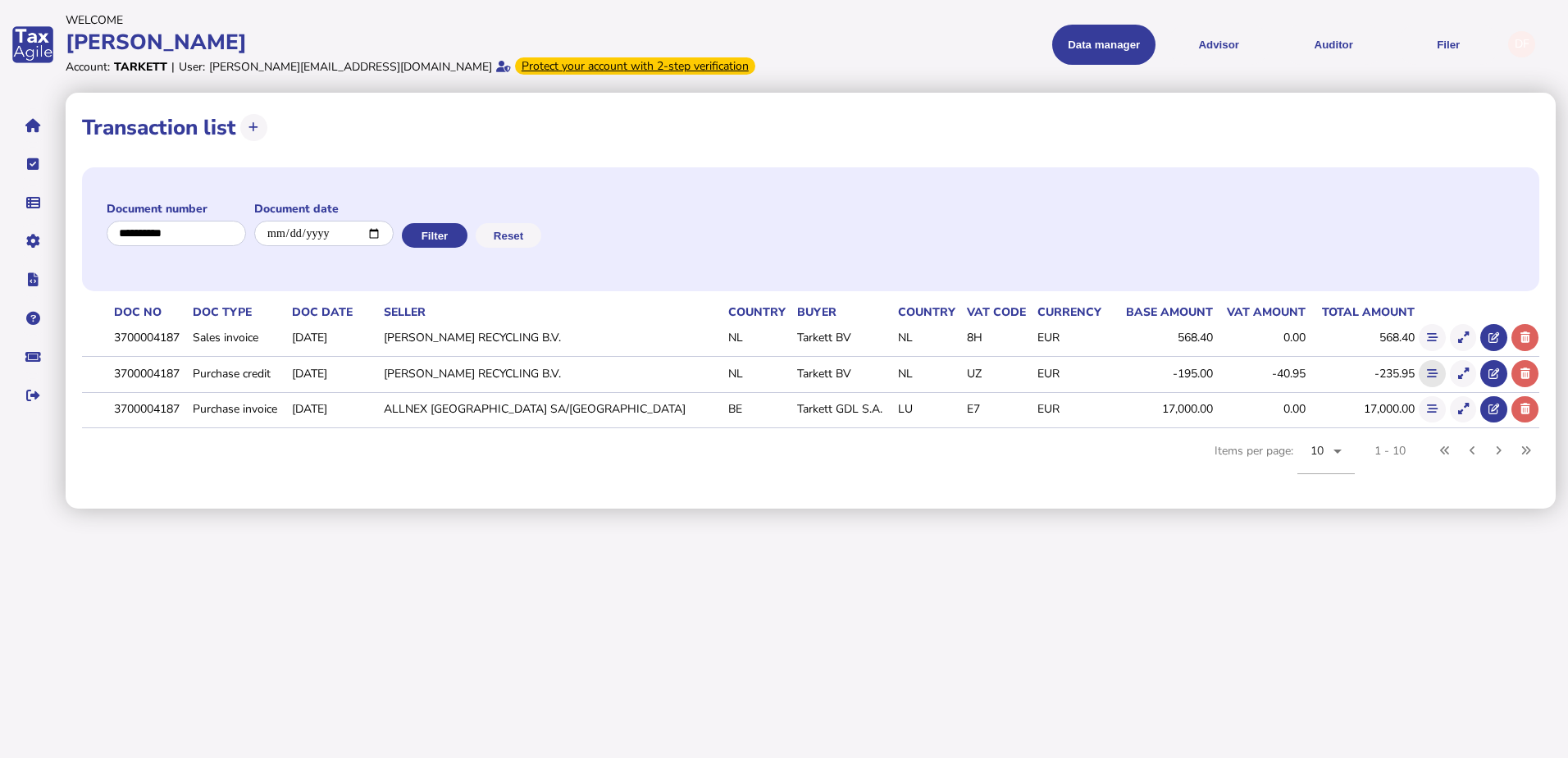
click at [1431, 374] on icon at bounding box center [1432, 373] width 11 height 11
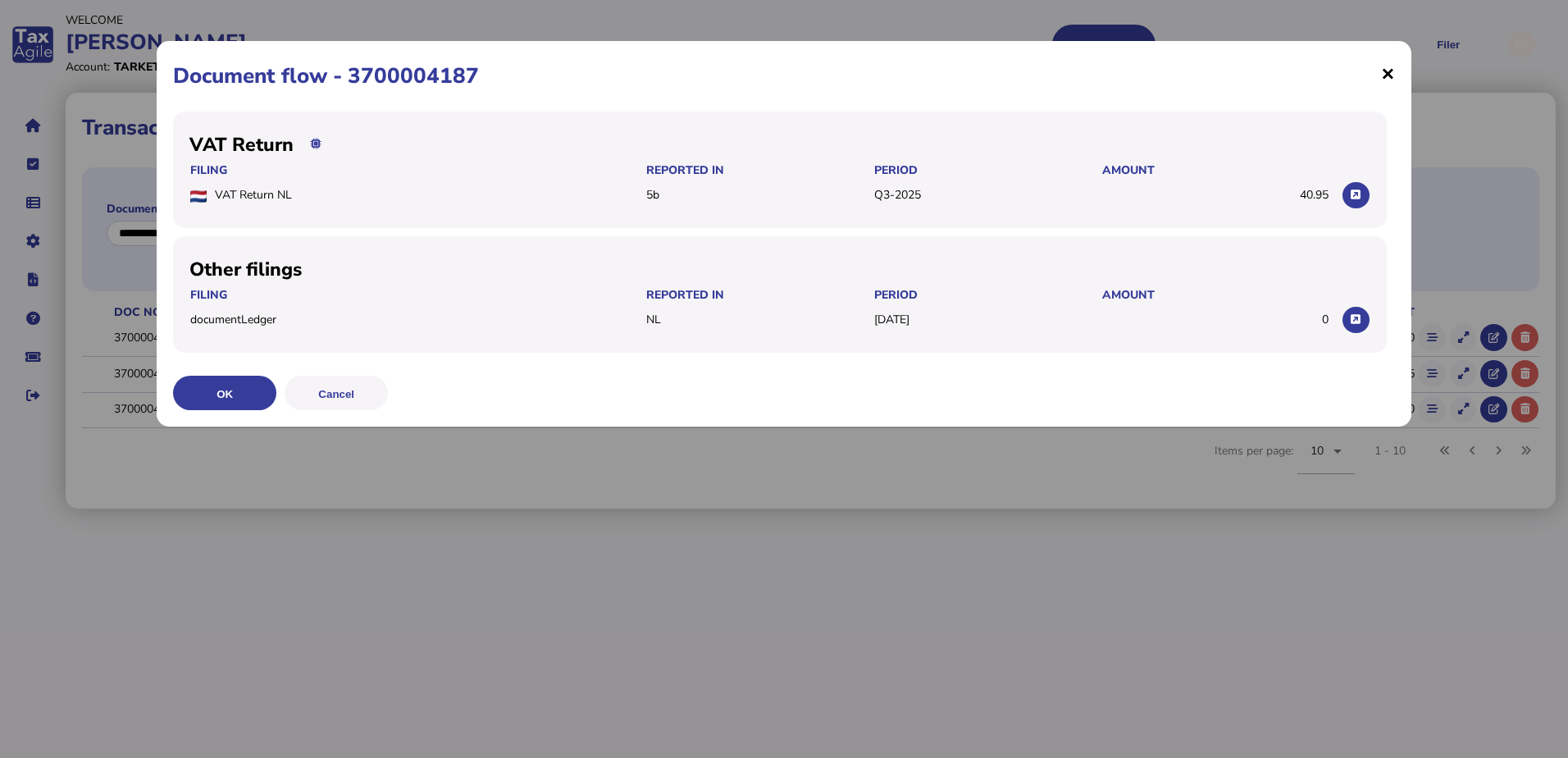
click at [1386, 75] on span "×" at bounding box center [1388, 73] width 14 height 31
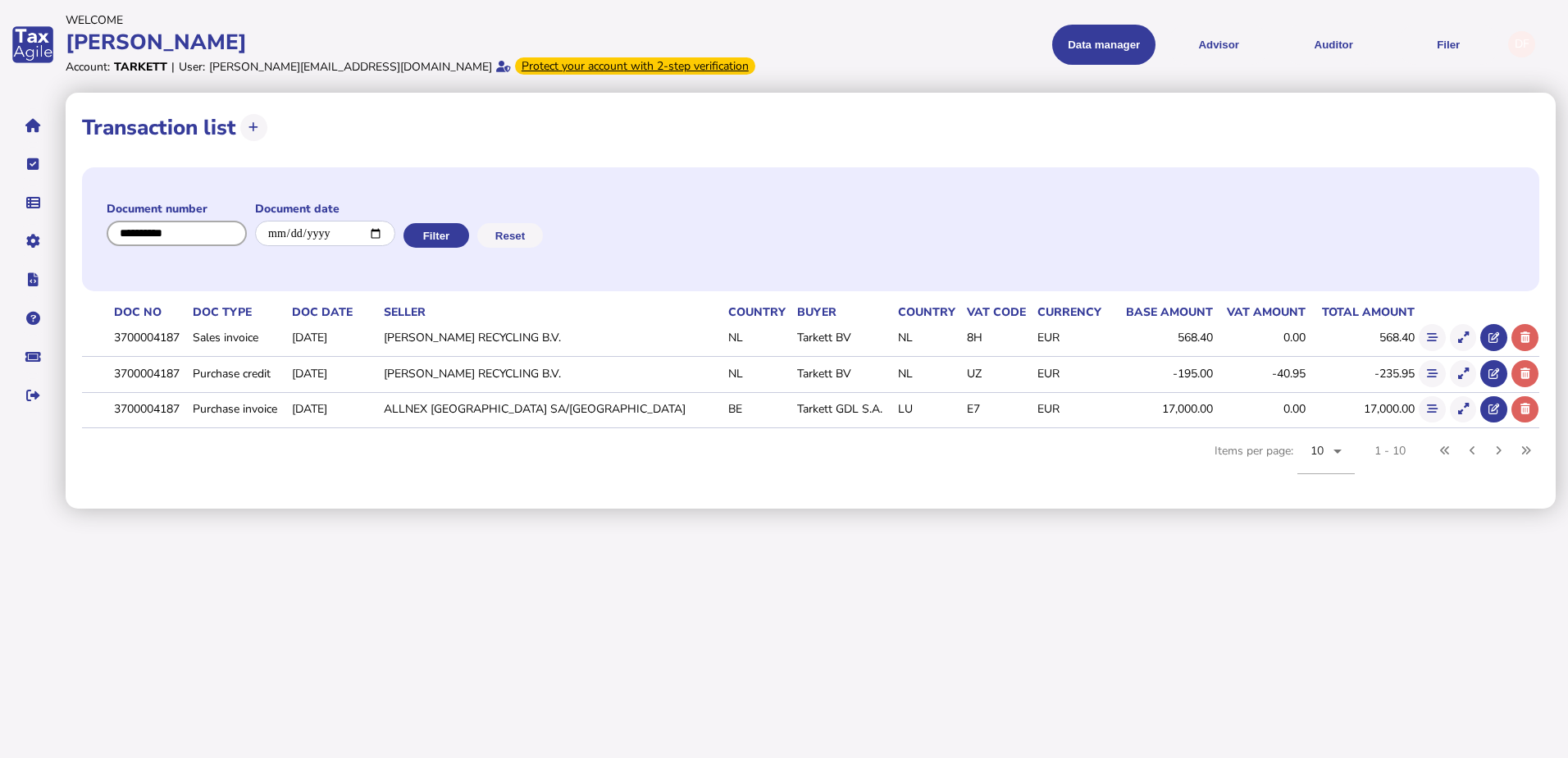
click at [211, 233] on input "input" at bounding box center [176, 233] width 140 height 26
click at [468, 224] on button "Filter" at bounding box center [434, 236] width 65 height 25
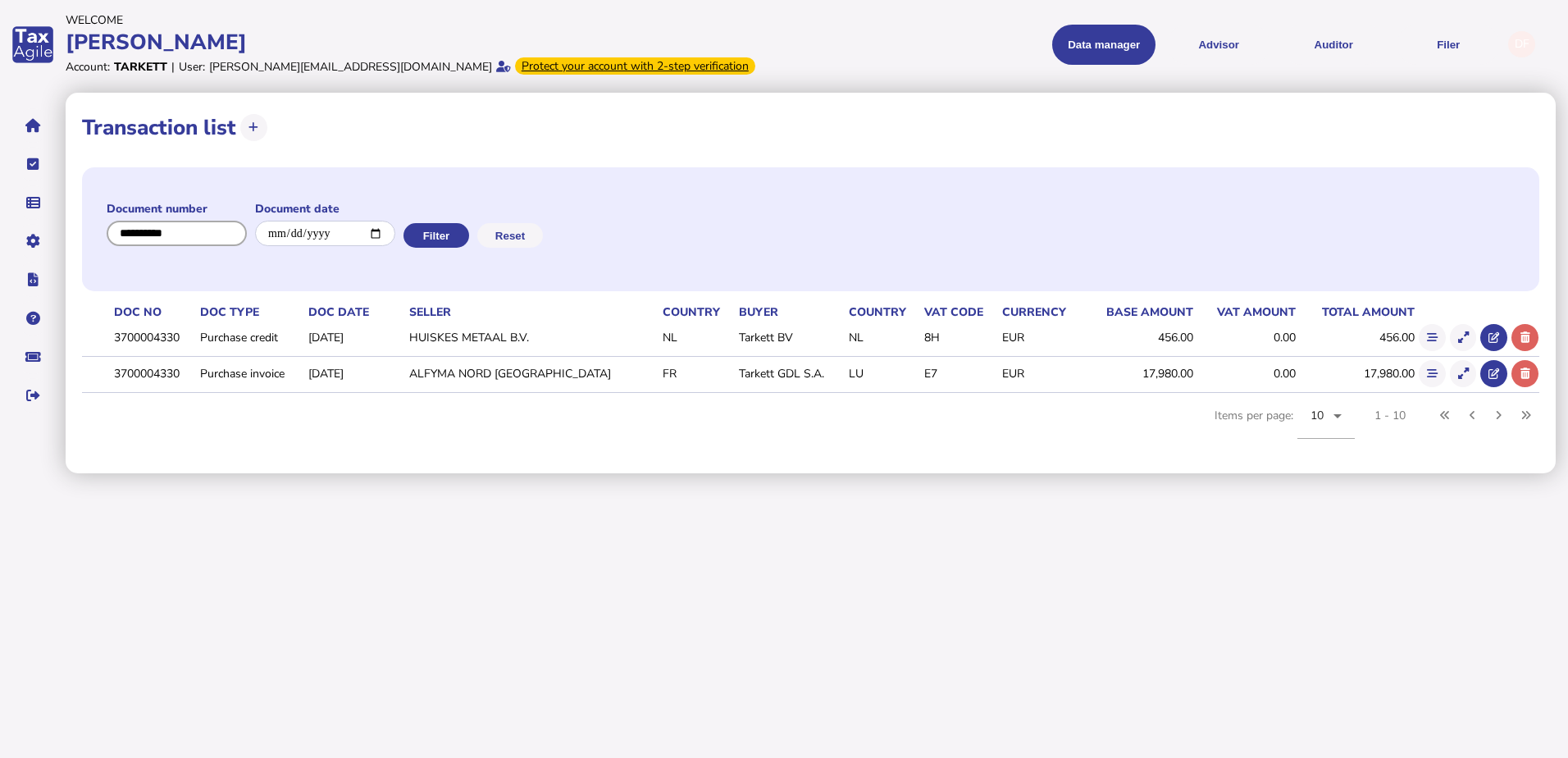
drag, startPoint x: 168, startPoint y: 234, endPoint x: 302, endPoint y: 233, distance: 134.0
click at [300, 234] on formly-group "Document number Document date" at bounding box center [251, 229] width 289 height 56
type input "**********"
click at [443, 231] on button "Filter" at bounding box center [434, 236] width 65 height 25
